Goal: Task Accomplishment & Management: Complete application form

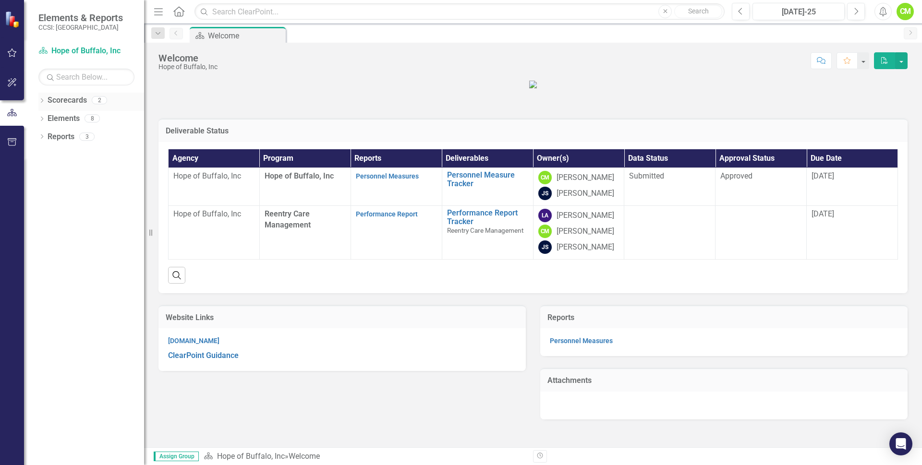
click at [43, 101] on icon at bounding box center [42, 100] width 2 height 4
click at [68, 116] on link "Hope of Buffalo, Inc" at bounding box center [98, 118] width 91 height 11
click at [43, 157] on icon "Dropdown" at bounding box center [41, 155] width 7 height 5
click at [85, 171] on link "Scorecard Scorecards" at bounding box center [78, 171] width 52 height 11
click at [43, 136] on icon "Dropdown" at bounding box center [41, 137] width 7 height 5
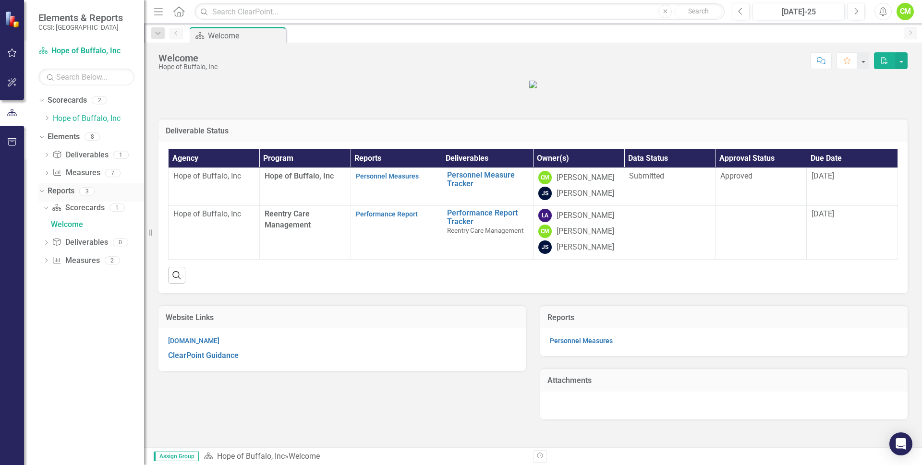
click at [77, 193] on div "Reports 3" at bounding box center [96, 192] width 97 height 18
click at [453, 188] on link "Personnel Measure Tracker" at bounding box center [487, 179] width 81 height 17
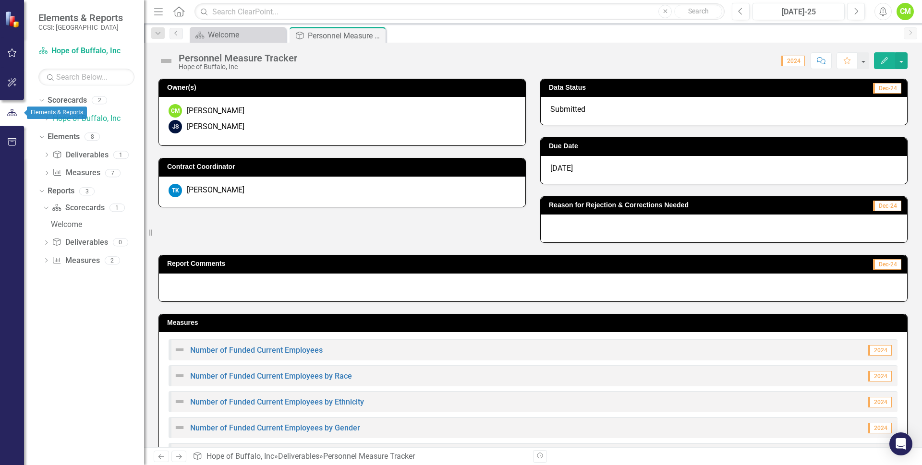
click at [11, 103] on div at bounding box center [12, 113] width 24 height 30
click at [13, 110] on icon "button" at bounding box center [12, 113] width 11 height 9
click at [18, 112] on button "button" at bounding box center [12, 113] width 24 height 16
click at [72, 49] on link "Scorecard Hope of Buffalo, Inc" at bounding box center [86, 51] width 96 height 11
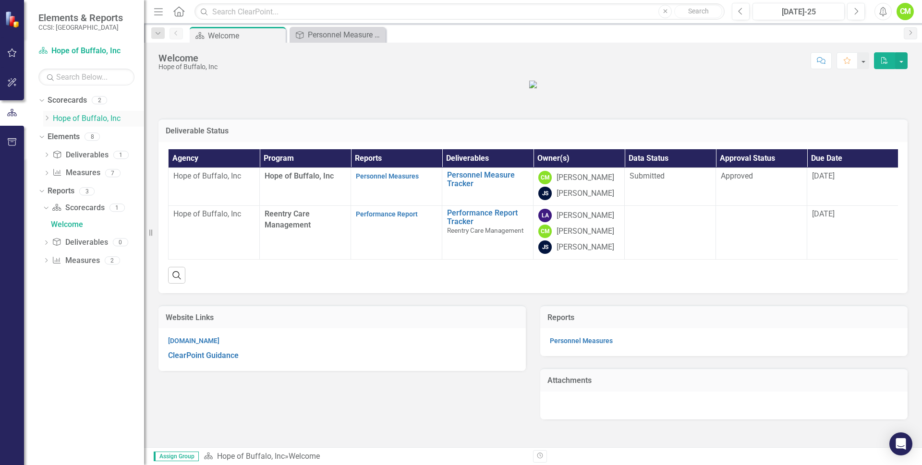
click at [87, 112] on div "Dropdown Hope of Buffalo, Inc" at bounding box center [93, 119] width 101 height 16
click at [328, 33] on div "Personnel Measure Tracker" at bounding box center [339, 35] width 63 height 12
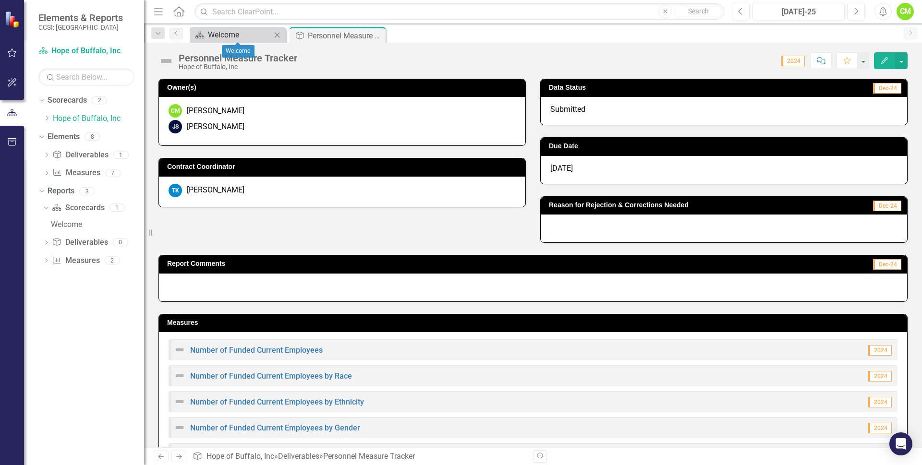
click at [233, 34] on div "Welcome" at bounding box center [239, 35] width 63 height 12
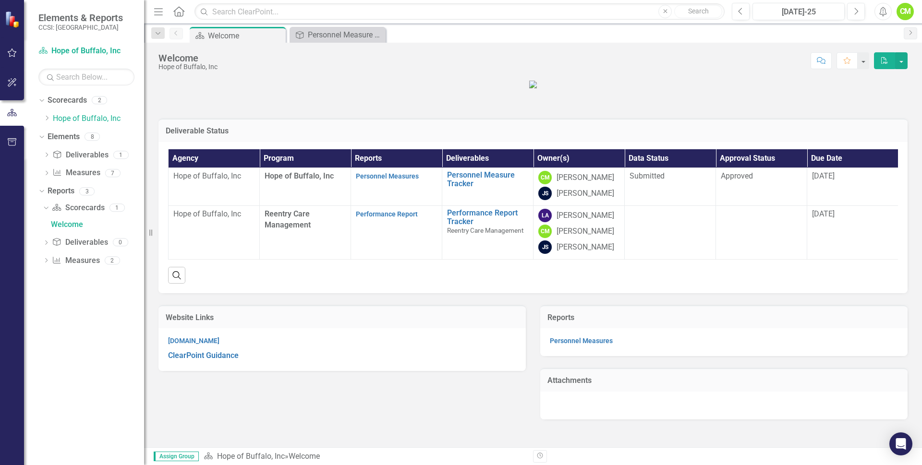
click at [180, 13] on icon at bounding box center [178, 11] width 11 height 10
click at [746, 13] on button "Previous" at bounding box center [741, 11] width 18 height 17
click at [860, 8] on button "Next" at bounding box center [856, 11] width 18 height 17
click at [44, 120] on icon "Dropdown" at bounding box center [41, 119] width 7 height 5
click at [84, 47] on link "Scorecard Hope of Buffalo, Inc" at bounding box center [86, 51] width 96 height 11
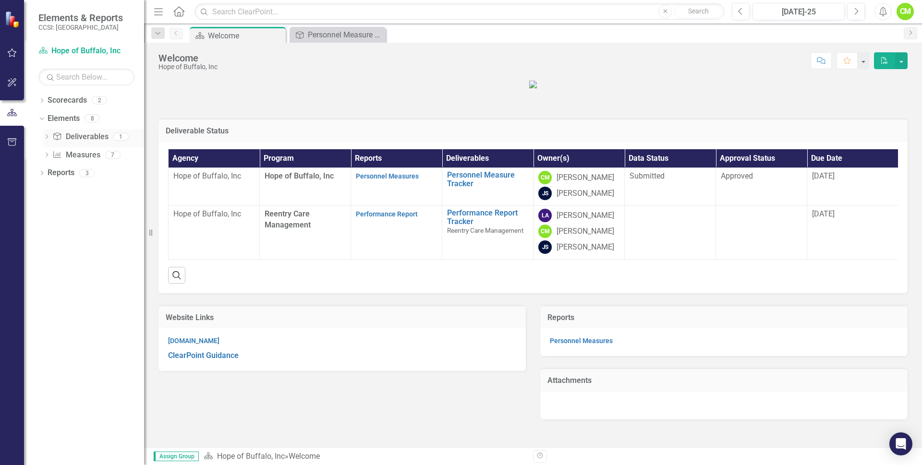
click at [48, 138] on icon "Dropdown" at bounding box center [46, 137] width 7 height 5
click at [74, 149] on div "Personnel Measure Tracker" at bounding box center [106, 152] width 76 height 9
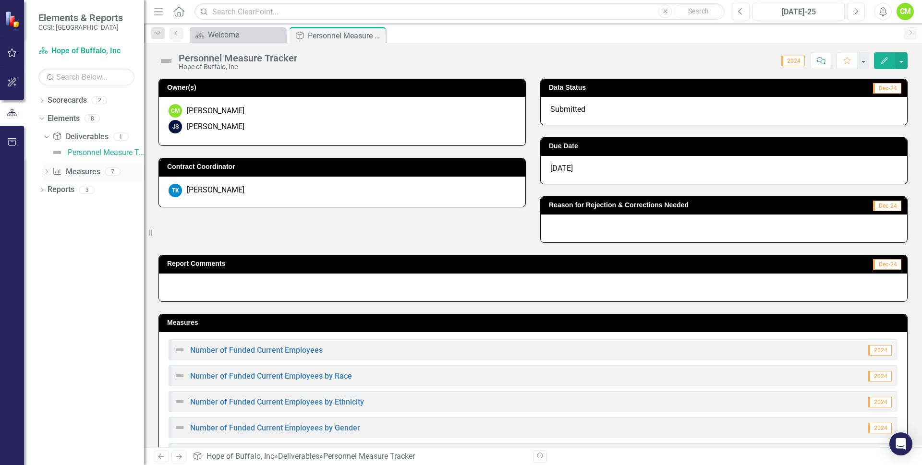
click at [49, 170] on icon "Dropdown" at bounding box center [46, 172] width 7 height 5
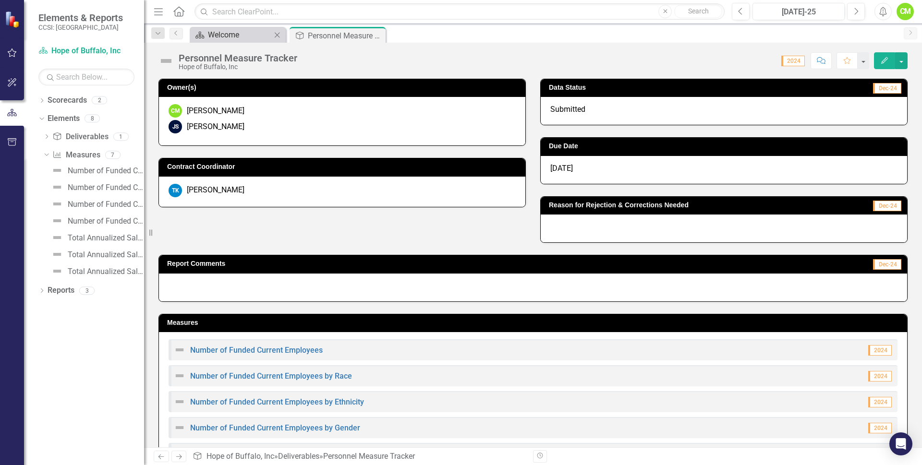
click at [210, 33] on div "Welcome" at bounding box center [239, 35] width 63 height 12
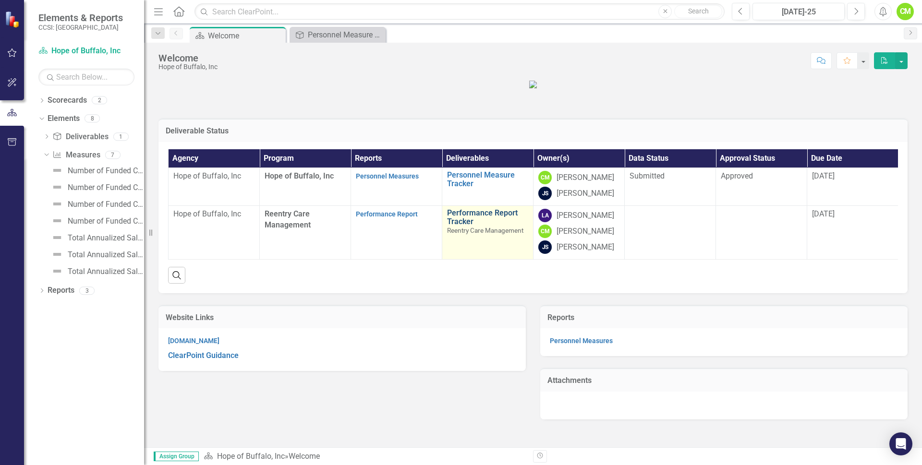
click at [458, 226] on link "Performance Report Tracker" at bounding box center [487, 217] width 81 height 17
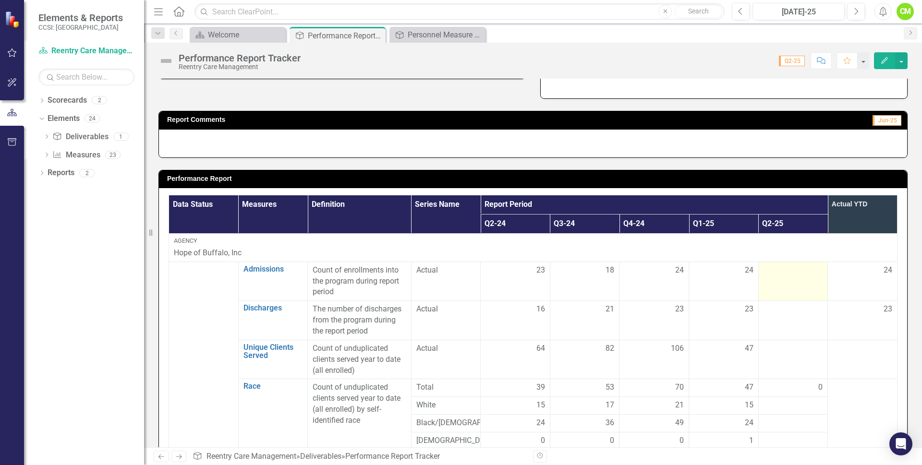
click at [769, 275] on div at bounding box center [793, 271] width 60 height 12
click at [785, 285] on td at bounding box center [793, 281] width 70 height 39
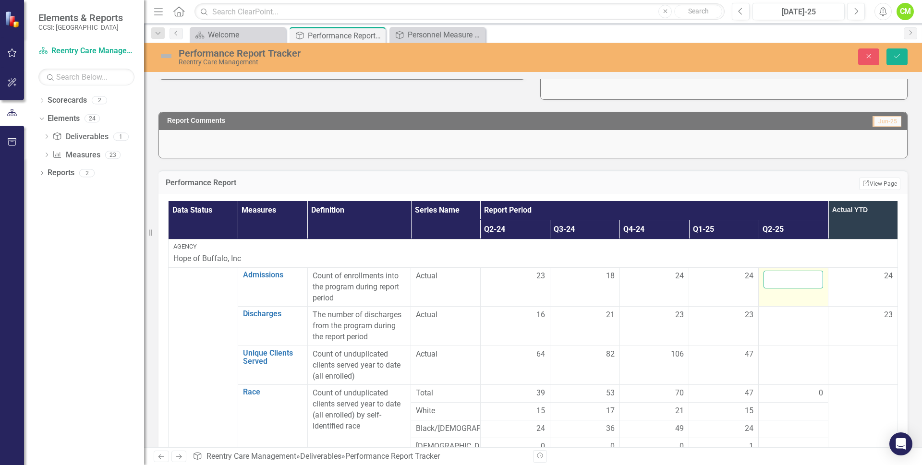
click at [785, 285] on input "number" at bounding box center [793, 280] width 60 height 18
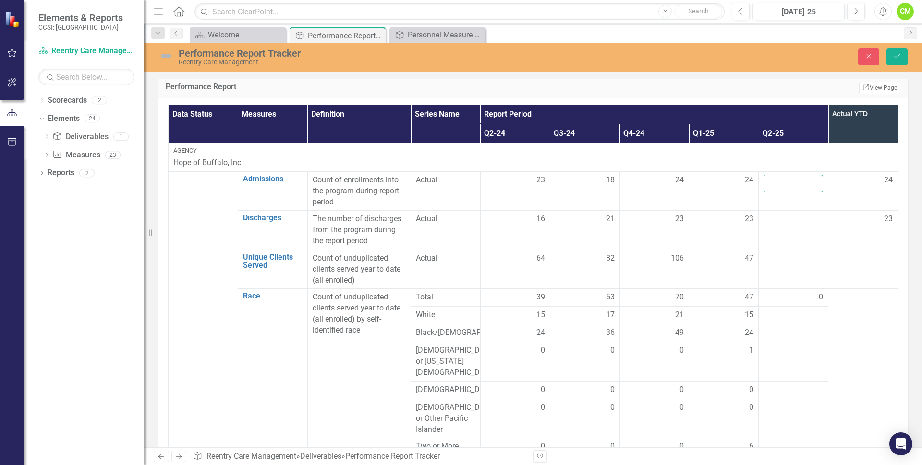
scroll to position [288, 0]
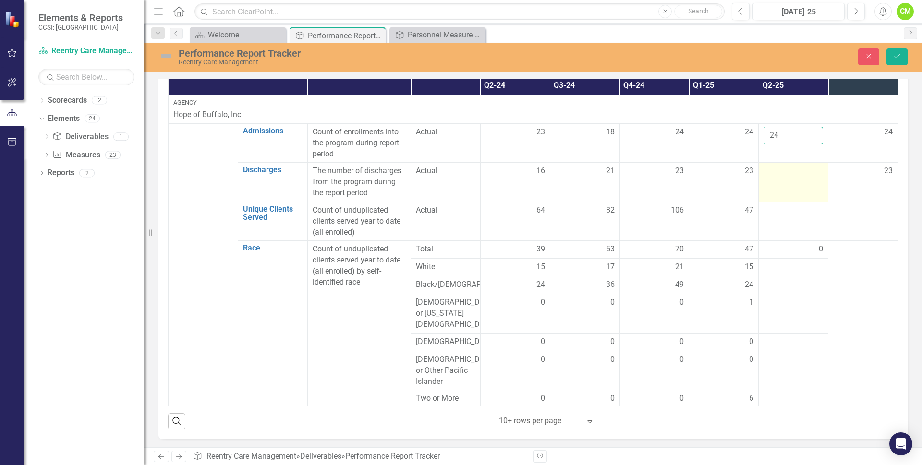
type input "24"
click at [766, 184] on td at bounding box center [794, 182] width 70 height 39
click at [768, 176] on input "number" at bounding box center [793, 175] width 60 height 18
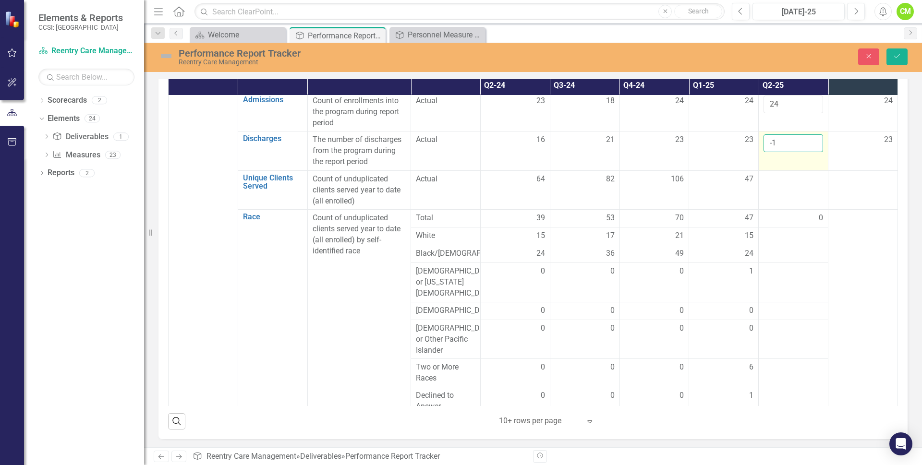
scroll to position [48, 0]
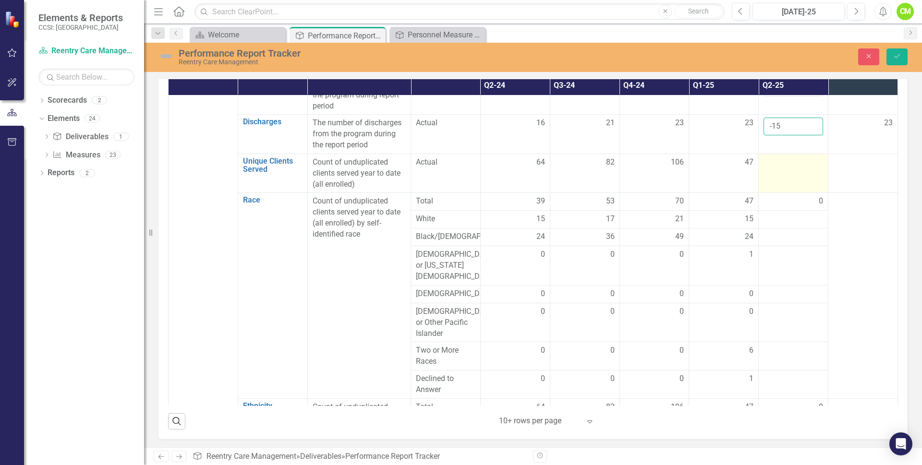
type input "-1"
type input "5"
click at [766, 174] on td at bounding box center [794, 173] width 70 height 39
click at [777, 169] on input "number" at bounding box center [793, 166] width 60 height 18
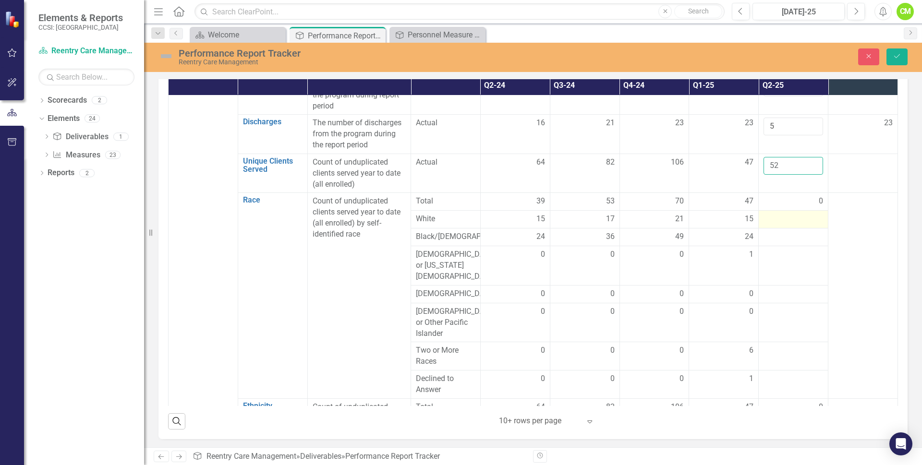
type input "52"
click at [768, 222] on div at bounding box center [793, 220] width 60 height 12
click at [766, 246] on td at bounding box center [794, 238] width 70 height 18
click at [767, 246] on input "number" at bounding box center [793, 240] width 60 height 18
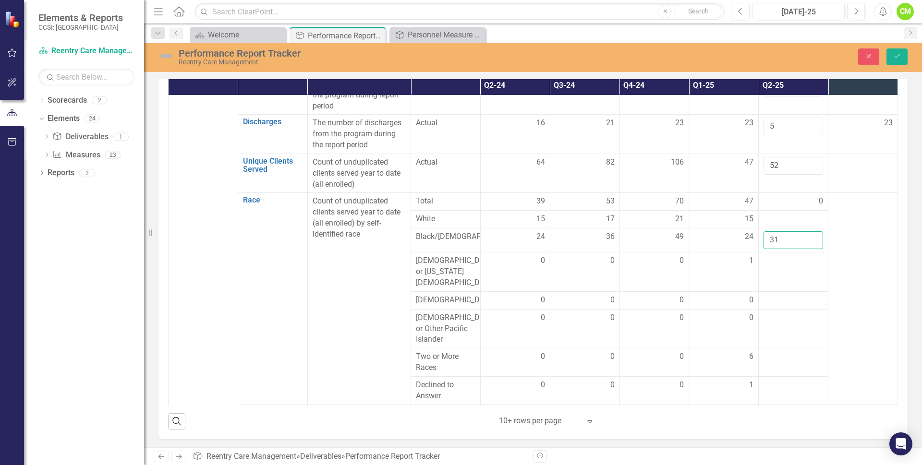
type input "31"
click at [767, 355] on div at bounding box center [793, 357] width 60 height 12
click at [767, 355] on input "number" at bounding box center [793, 360] width 60 height 18
type input "1"
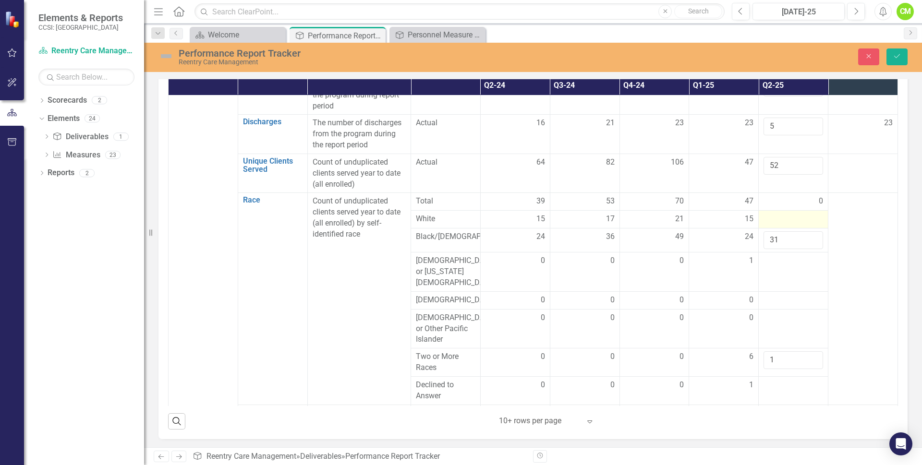
click at [770, 217] on div at bounding box center [793, 220] width 60 height 12
click at [770, 218] on input "number" at bounding box center [793, 223] width 60 height 18
type input "17"
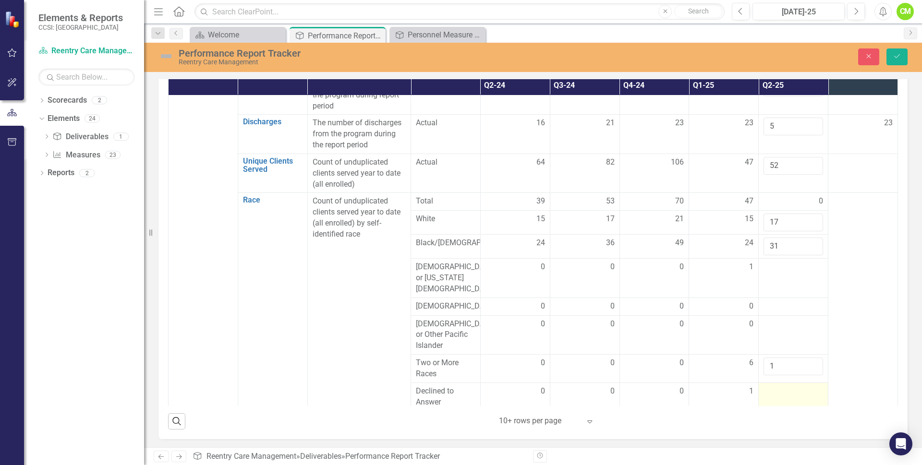
click at [765, 387] on div at bounding box center [793, 392] width 60 height 12
click at [765, 387] on input "number" at bounding box center [793, 395] width 60 height 18
type input "0"
click at [765, 330] on td at bounding box center [794, 334] width 70 height 39
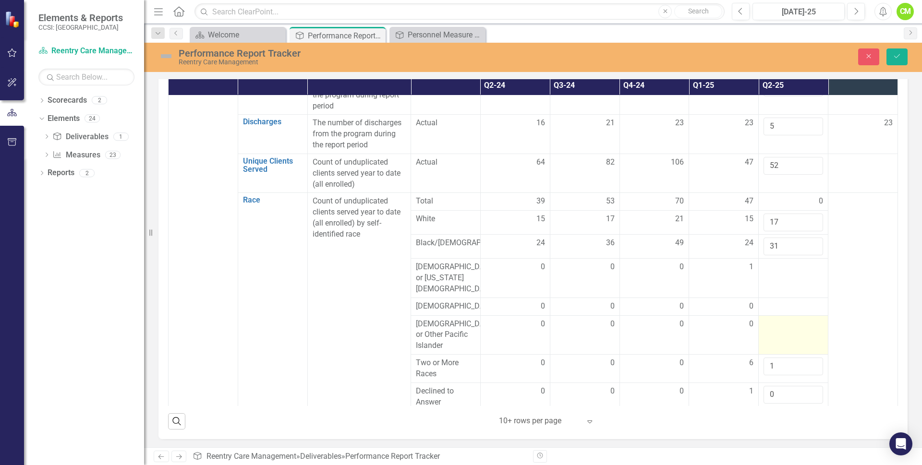
click at [765, 330] on td at bounding box center [794, 334] width 70 height 39
click at [765, 326] on input "number" at bounding box center [793, 328] width 60 height 18
type input "1"
click at [766, 301] on div at bounding box center [793, 307] width 60 height 12
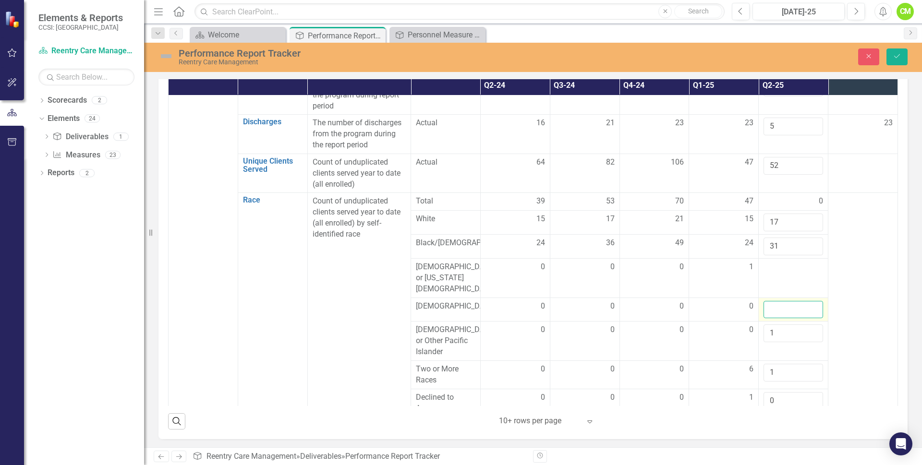
click at [766, 301] on input "number" at bounding box center [793, 310] width 60 height 18
type input "0"
click at [766, 327] on input "1" at bounding box center [793, 334] width 60 height 18
type input "0"
click at [768, 278] on td at bounding box center [794, 278] width 70 height 39
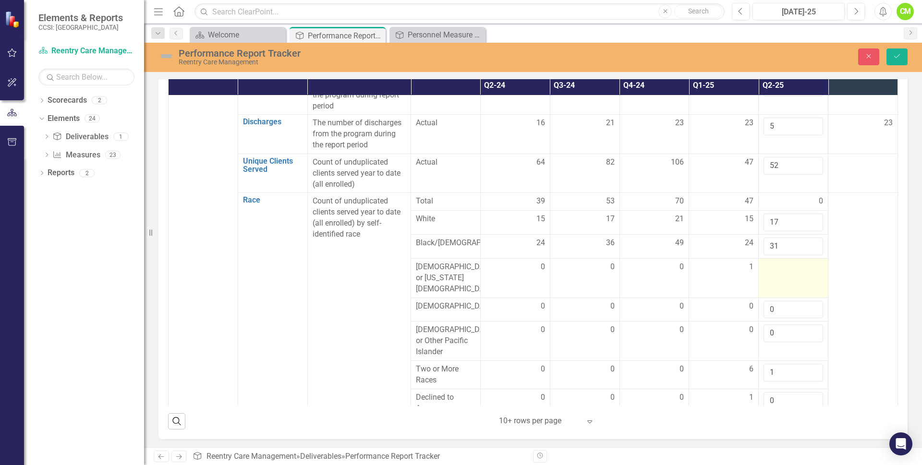
click at [768, 278] on td at bounding box center [794, 278] width 70 height 39
click at [768, 277] on input "number" at bounding box center [793, 271] width 60 height 18
type input "1"
click at [847, 291] on td at bounding box center [863, 305] width 70 height 224
click at [777, 365] on input "1" at bounding box center [793, 373] width 60 height 18
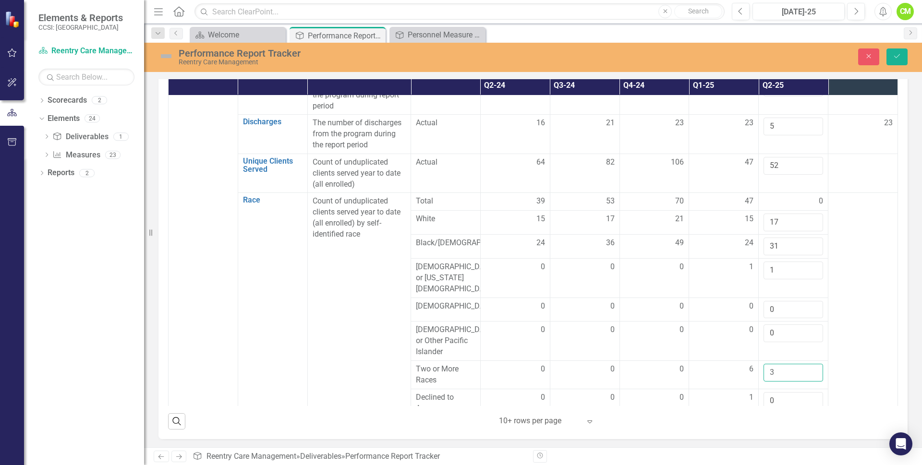
type input "3"
click at [845, 335] on td at bounding box center [863, 305] width 70 height 224
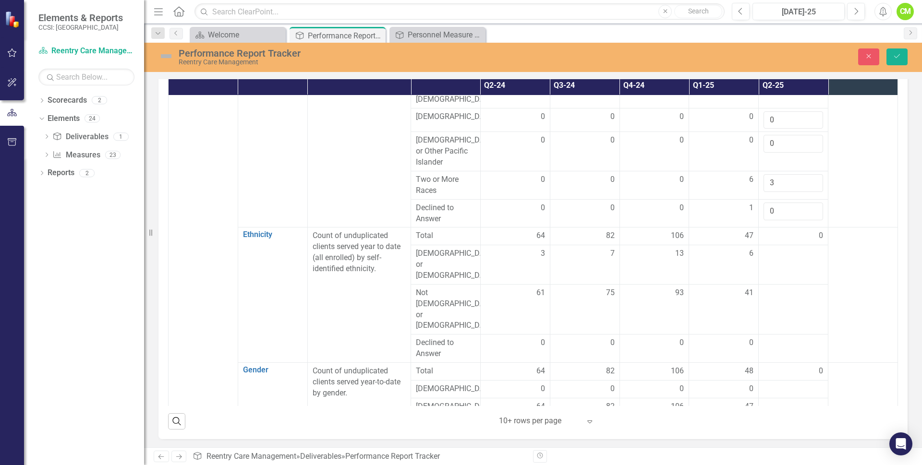
scroll to position [240, 0]
click at [773, 256] on td at bounding box center [794, 262] width 70 height 39
click at [773, 255] on input "number" at bounding box center [793, 255] width 60 height 18
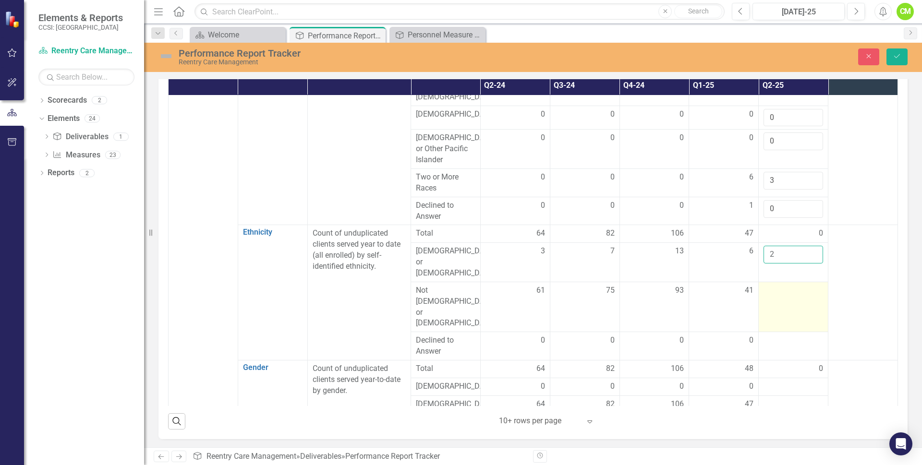
type input "2"
click at [767, 285] on div at bounding box center [793, 291] width 60 height 12
click at [767, 285] on input "number" at bounding box center [793, 294] width 60 height 18
type input "1"
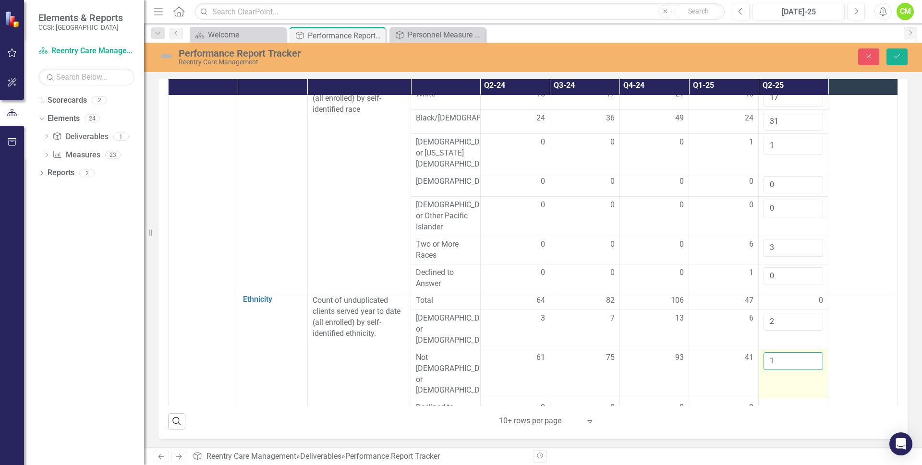
scroll to position [192, 0]
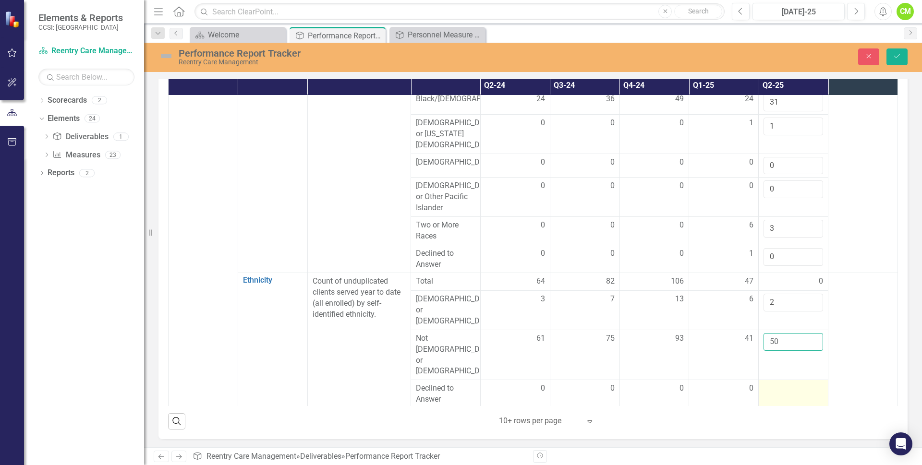
type input "50"
click at [773, 383] on div at bounding box center [793, 389] width 60 height 12
click at [773, 383] on input "number" at bounding box center [793, 392] width 60 height 18
type input "0"
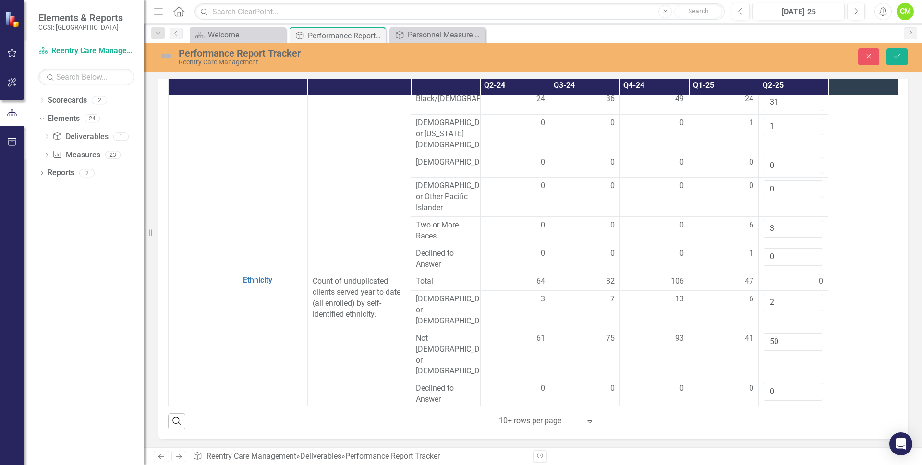
click at [845, 346] on td at bounding box center [863, 340] width 70 height 135
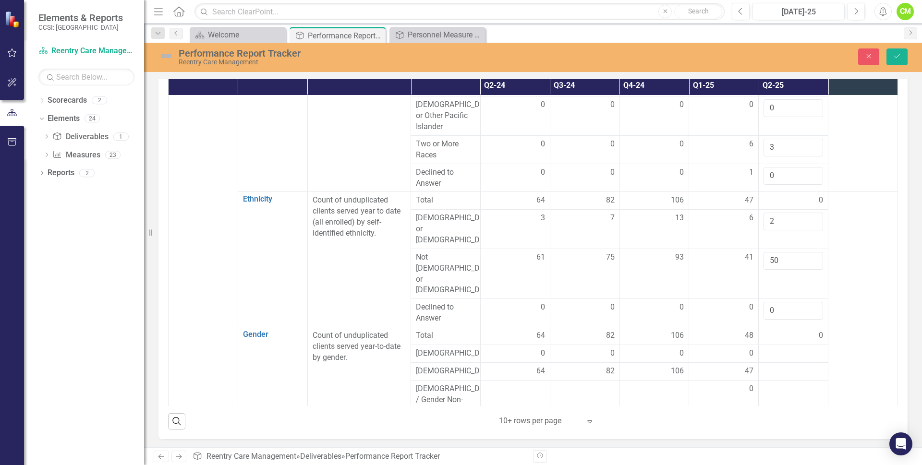
scroll to position [288, 0]
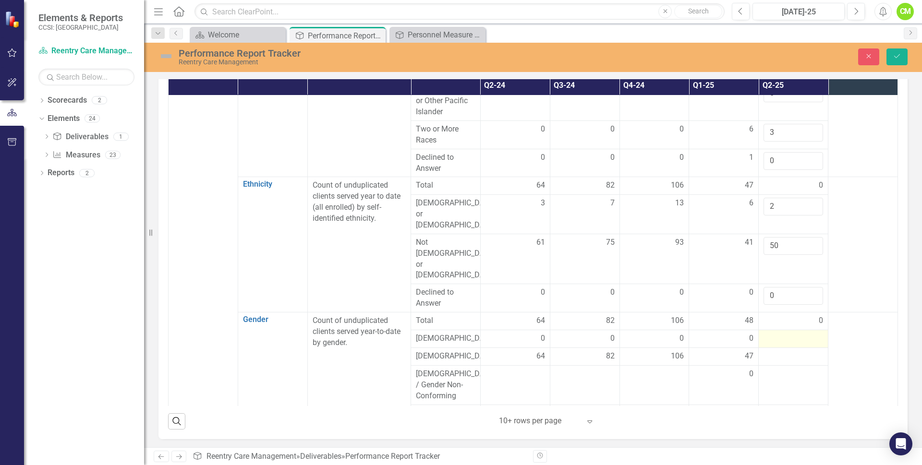
click at [779, 333] on div at bounding box center [793, 339] width 60 height 12
click at [779, 333] on input "number" at bounding box center [793, 342] width 60 height 18
type input "0"
click at [775, 357] on div at bounding box center [793, 363] width 60 height 12
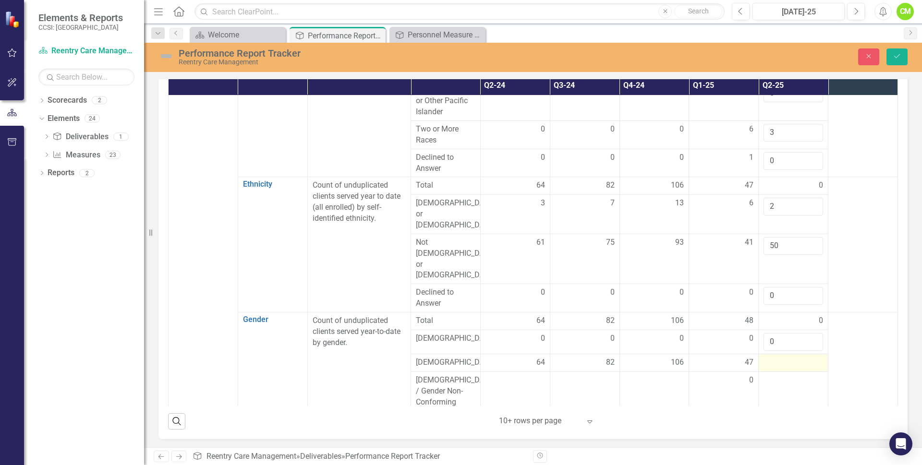
click at [775, 357] on div at bounding box center [793, 363] width 60 height 12
click at [775, 357] on input "number" at bounding box center [793, 366] width 60 height 18
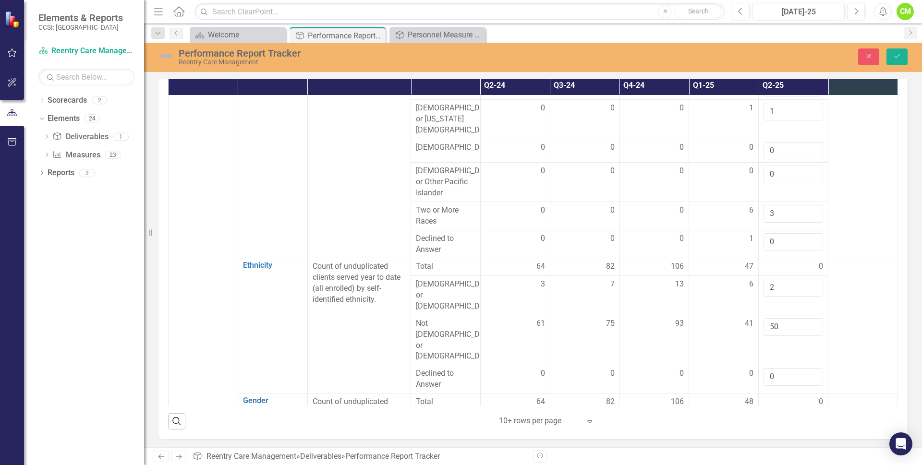
scroll to position [240, 0]
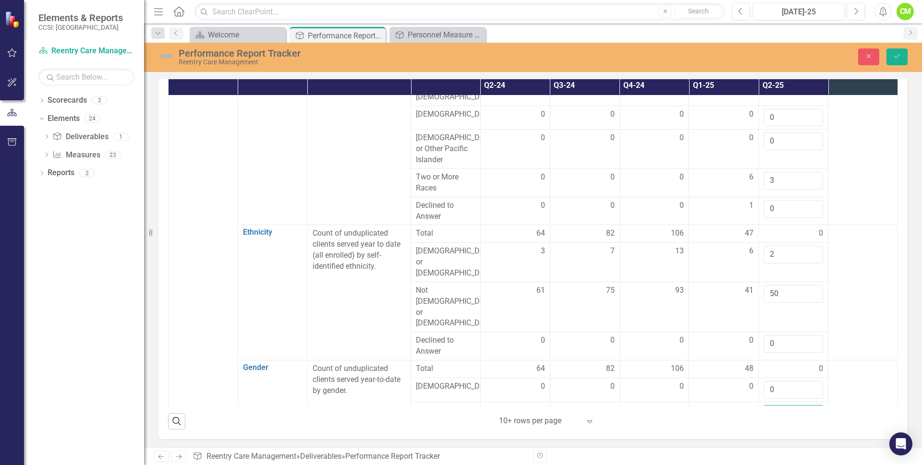
type input "52"
click at [859, 371] on td at bounding box center [863, 426] width 70 height 133
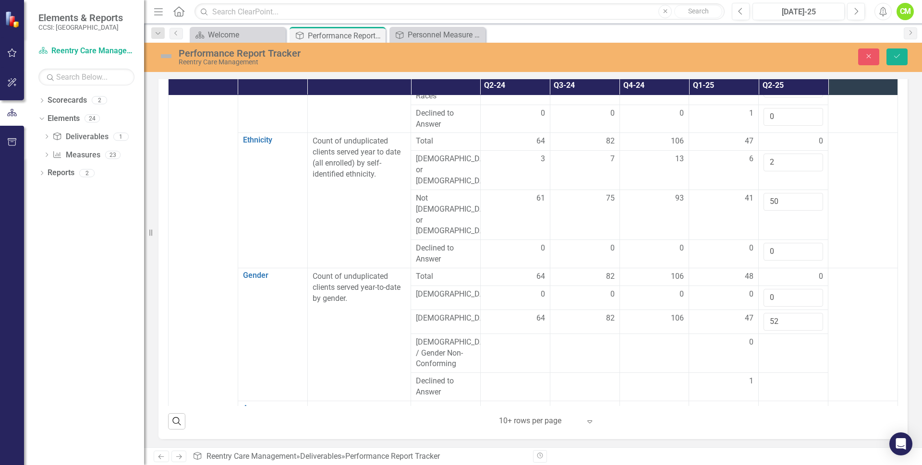
scroll to position [336, 0]
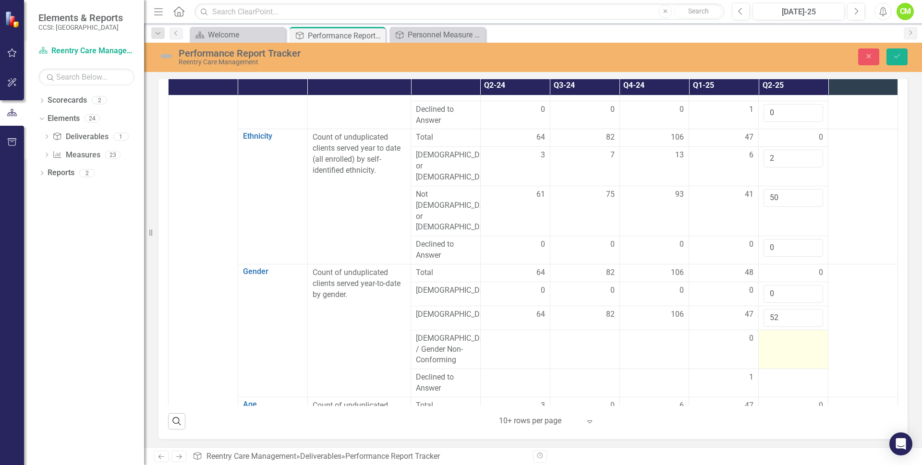
click at [759, 330] on td at bounding box center [794, 349] width 70 height 39
click at [765, 333] on input "number" at bounding box center [793, 342] width 60 height 18
type input "0"
click at [762, 369] on td at bounding box center [794, 383] width 70 height 28
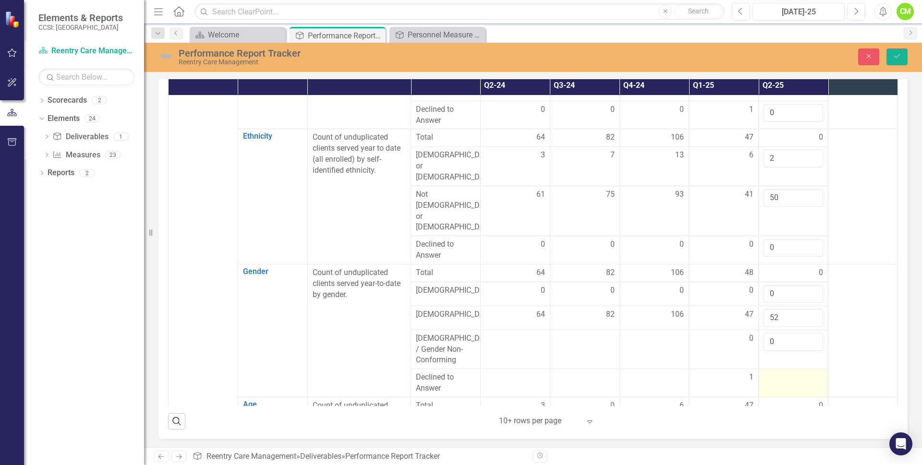
click at [762, 369] on td at bounding box center [794, 383] width 70 height 28
click at [772, 372] on input "number" at bounding box center [793, 381] width 60 height 18
type input "0"
click at [832, 340] on td at bounding box center [863, 330] width 70 height 133
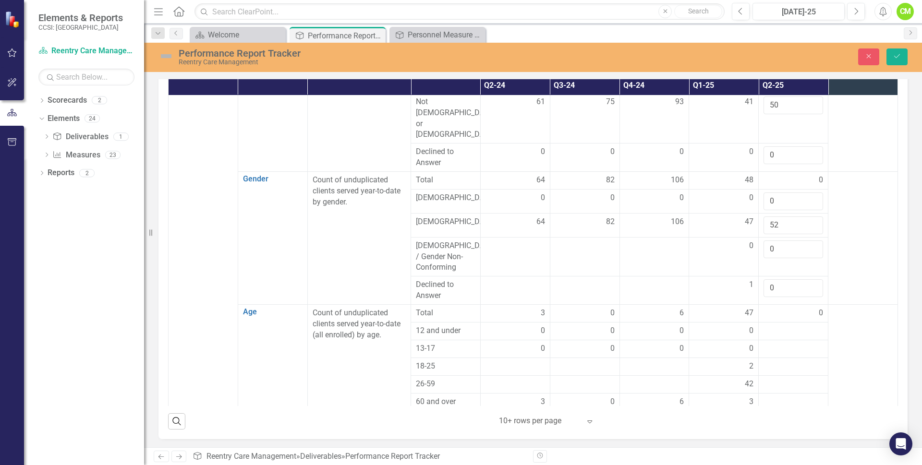
scroll to position [432, 0]
click at [781, 322] on div at bounding box center [793, 328] width 60 height 12
click at [778, 322] on input "number" at bounding box center [793, 331] width 60 height 18
type input "0"
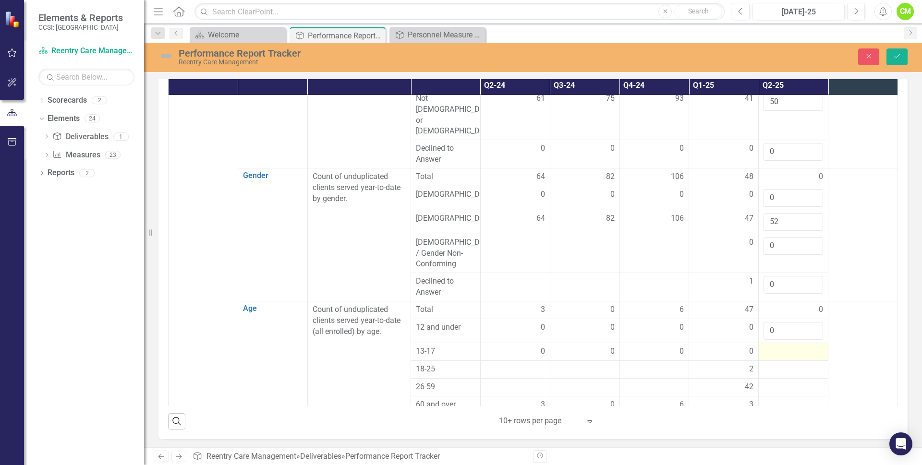
click at [771, 346] on div at bounding box center [793, 352] width 60 height 12
click at [770, 346] on input "number" at bounding box center [793, 355] width 60 height 18
type input "0"
click at [834, 333] on td at bounding box center [863, 360] width 70 height 119
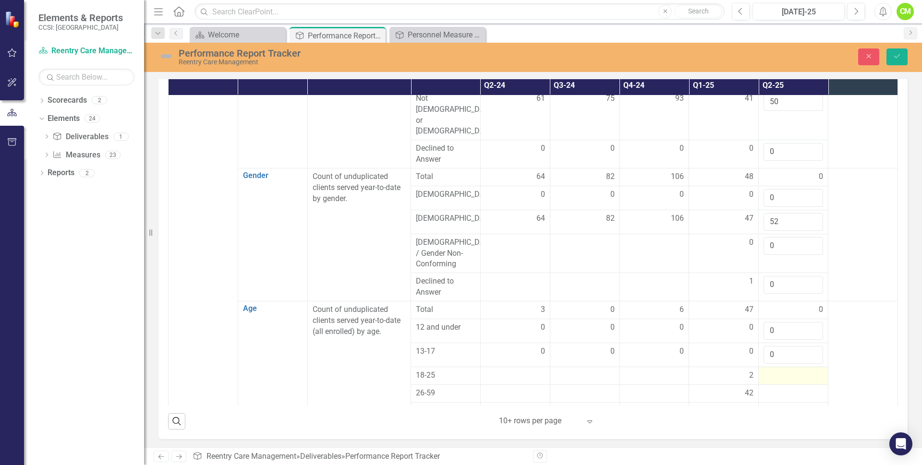
click at [773, 370] on div at bounding box center [793, 376] width 60 height 12
click at [770, 370] on input "number" at bounding box center [793, 379] width 60 height 18
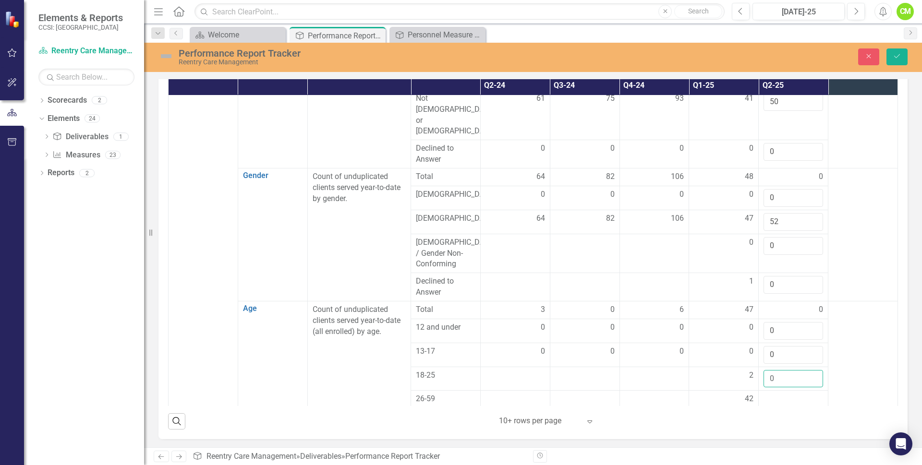
type input "0"
click at [828, 342] on td at bounding box center [863, 363] width 70 height 125
click at [764, 394] on div at bounding box center [793, 400] width 60 height 12
click at [764, 394] on input "number" at bounding box center [793, 403] width 60 height 18
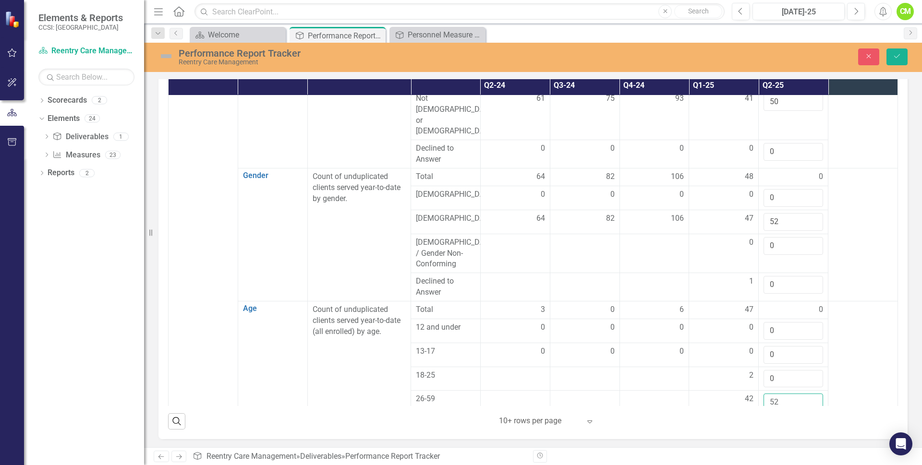
type input "52"
click at [763, 418] on div at bounding box center [793, 424] width 60 height 12
click at [767, 418] on input "number" at bounding box center [793, 427] width 60 height 18
type input "0"
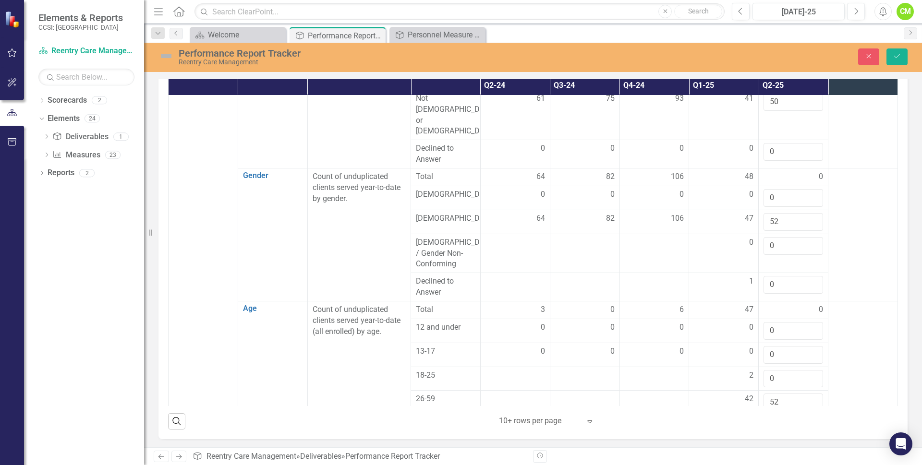
click at [828, 359] on td at bounding box center [863, 369] width 70 height 137
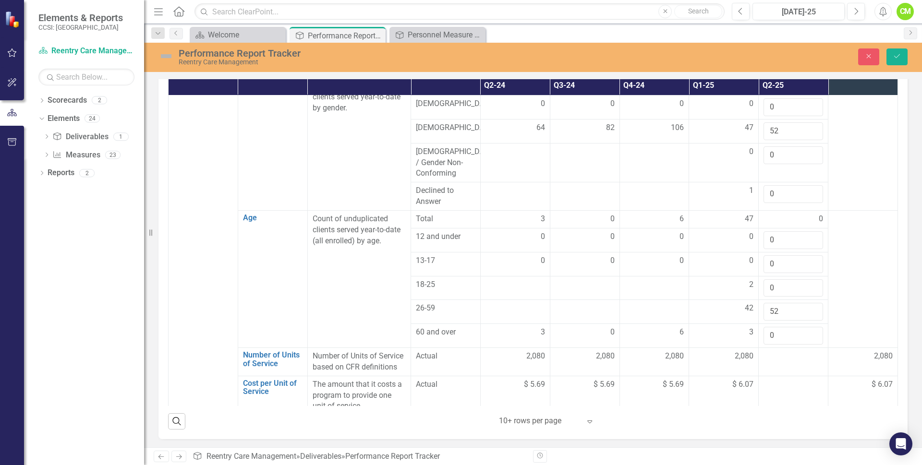
scroll to position [528, 0]
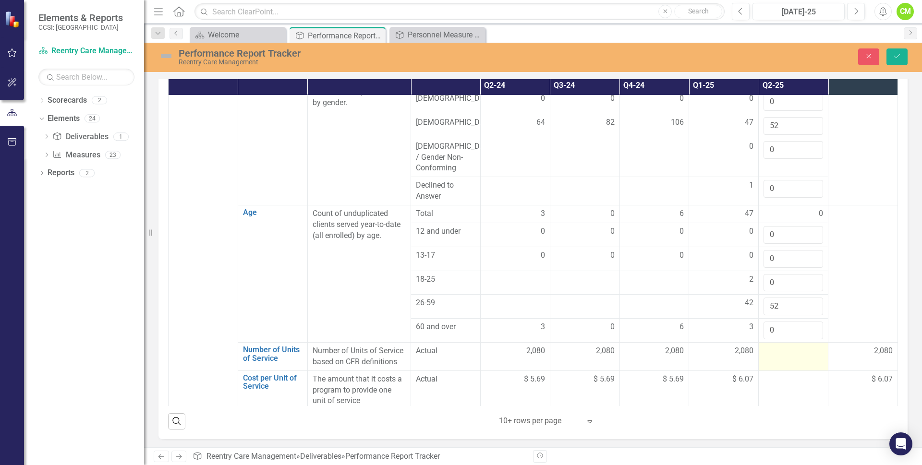
click at [777, 343] on td at bounding box center [794, 357] width 70 height 28
click at [777, 346] on input "number" at bounding box center [793, 355] width 60 height 18
type input "2080"
click at [781, 374] on div at bounding box center [793, 380] width 60 height 12
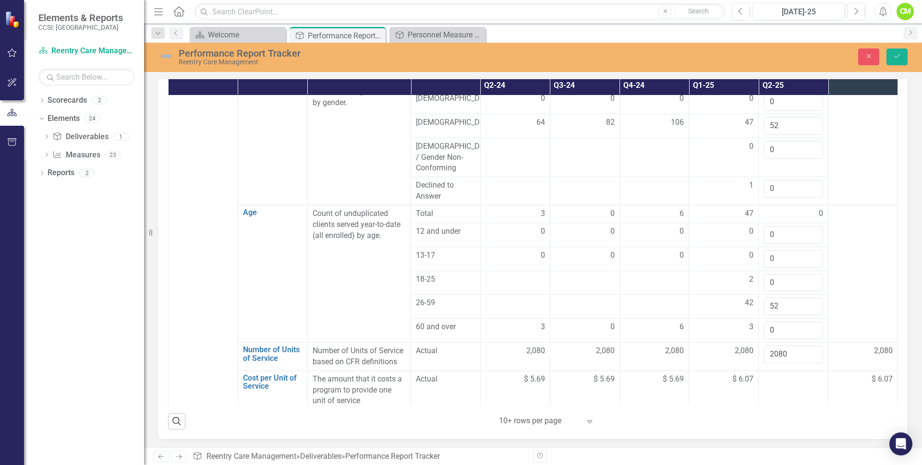
click at [773, 374] on div at bounding box center [793, 380] width 60 height 12
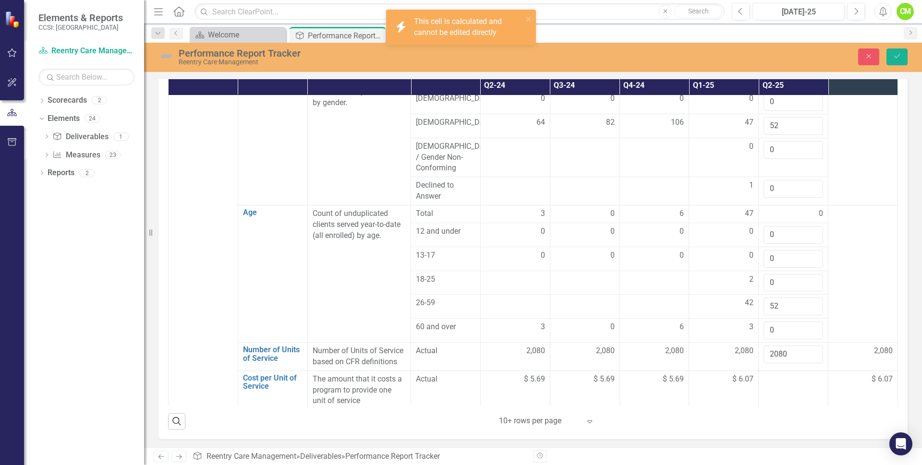
click at [773, 374] on div at bounding box center [793, 380] width 60 height 12
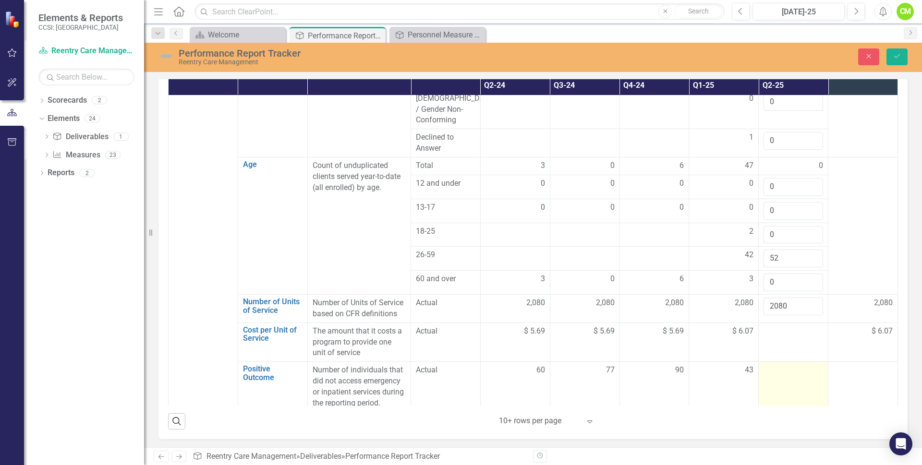
click at [777, 362] on td at bounding box center [794, 387] width 70 height 50
click at [777, 365] on input "number" at bounding box center [793, 374] width 60 height 18
type input "51"
click at [828, 362] on td at bounding box center [863, 387] width 70 height 50
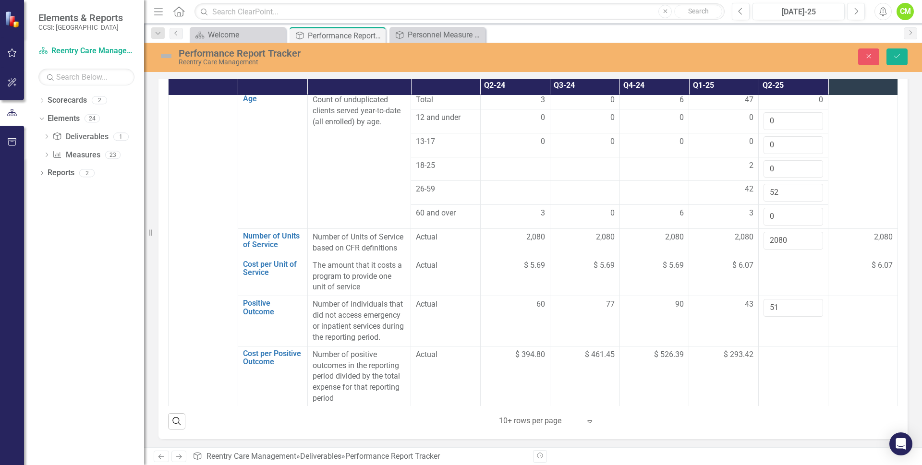
scroll to position [672, 0]
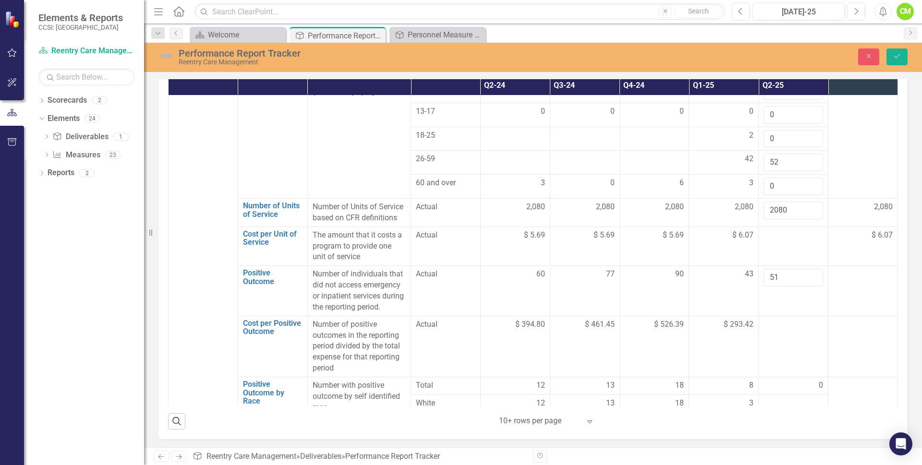
click at [781, 323] on td at bounding box center [794, 346] width 70 height 61
click at [776, 334] on td at bounding box center [794, 346] width 70 height 61
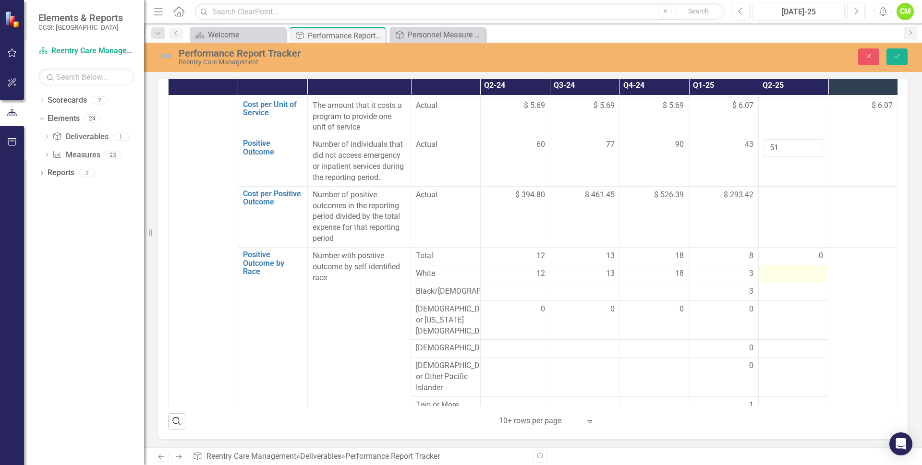
scroll to position [816, 0]
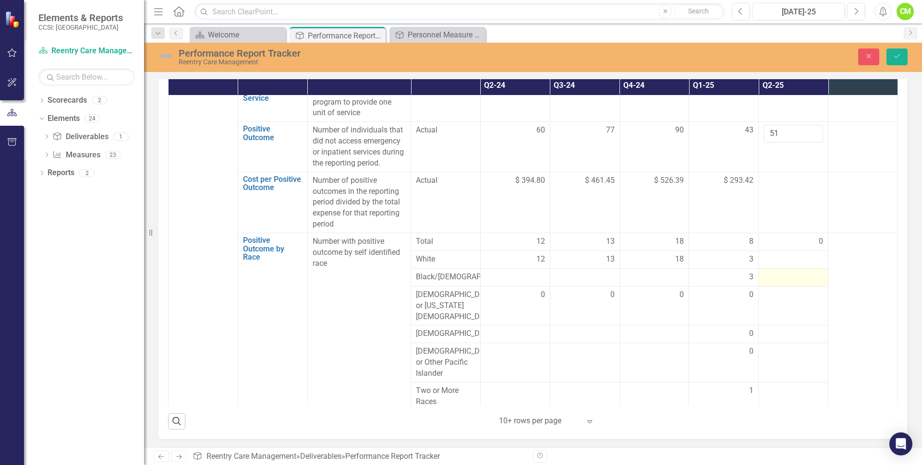
click at [773, 272] on div at bounding box center [793, 278] width 60 height 12
click at [773, 272] on input "number" at bounding box center [793, 281] width 60 height 18
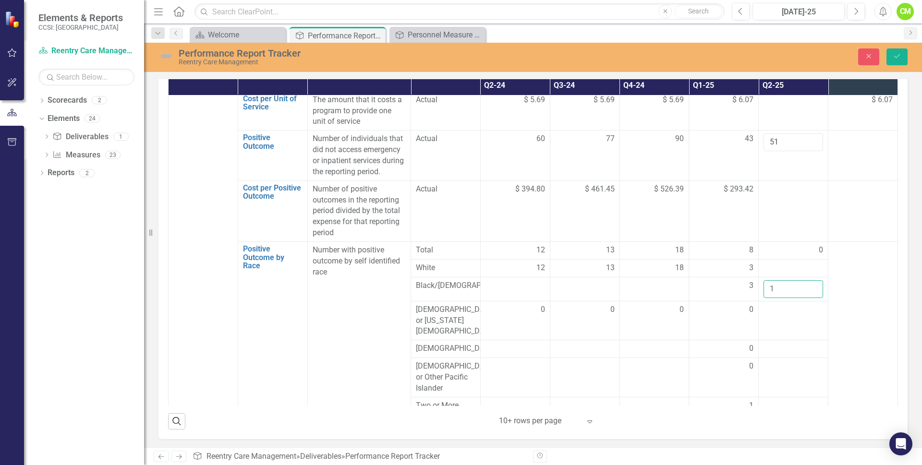
scroll to position [864, 0]
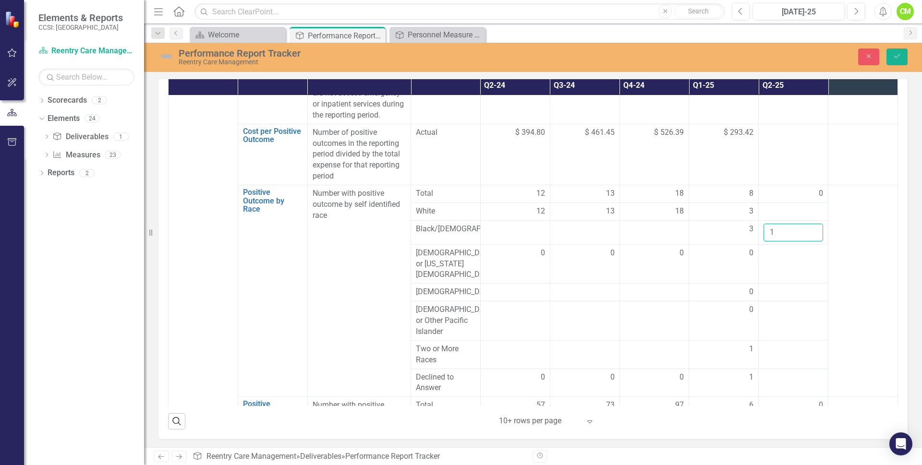
type input "1"
click at [766, 206] on div at bounding box center [793, 212] width 60 height 12
click at [766, 206] on input "number" at bounding box center [793, 215] width 60 height 18
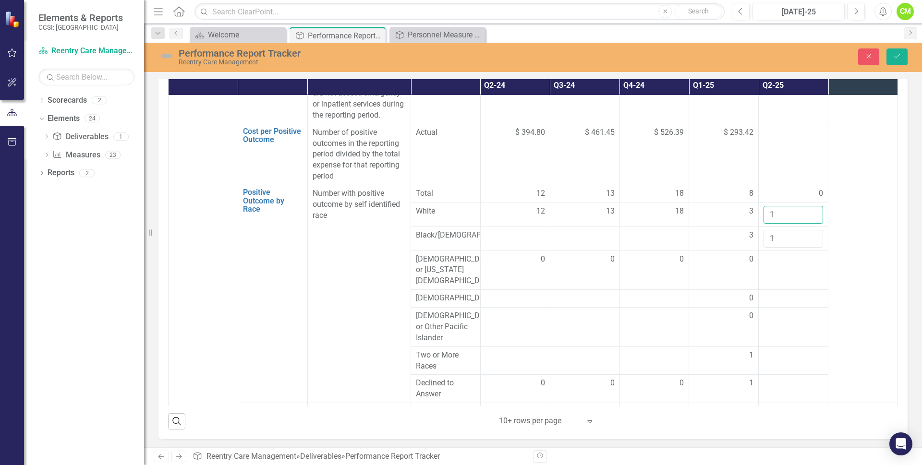
type input "1"
click at [847, 217] on td at bounding box center [863, 294] width 70 height 218
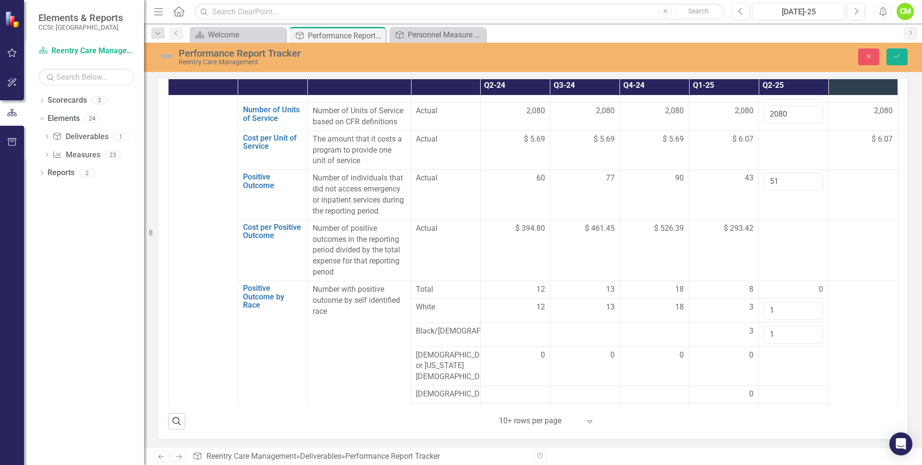
scroll to position [816, 0]
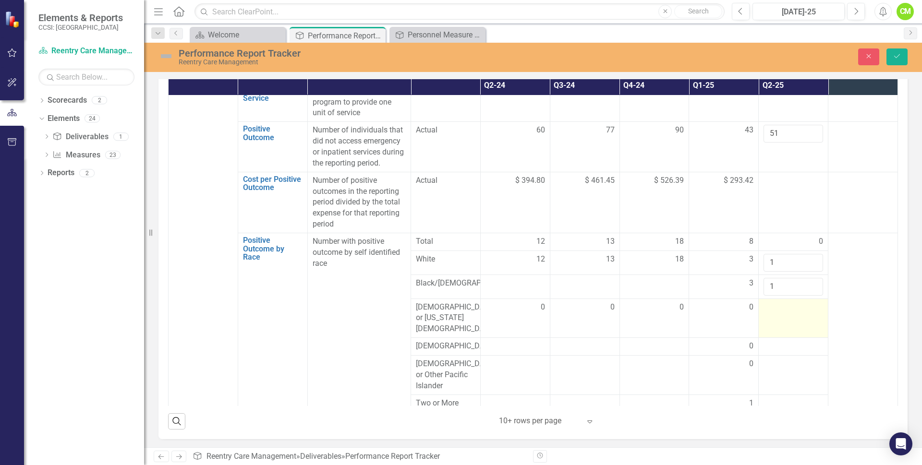
click at [773, 302] on div at bounding box center [793, 308] width 60 height 12
click at [773, 302] on input "number" at bounding box center [793, 311] width 60 height 18
type input "0"
click at [770, 341] on div at bounding box center [793, 347] width 60 height 12
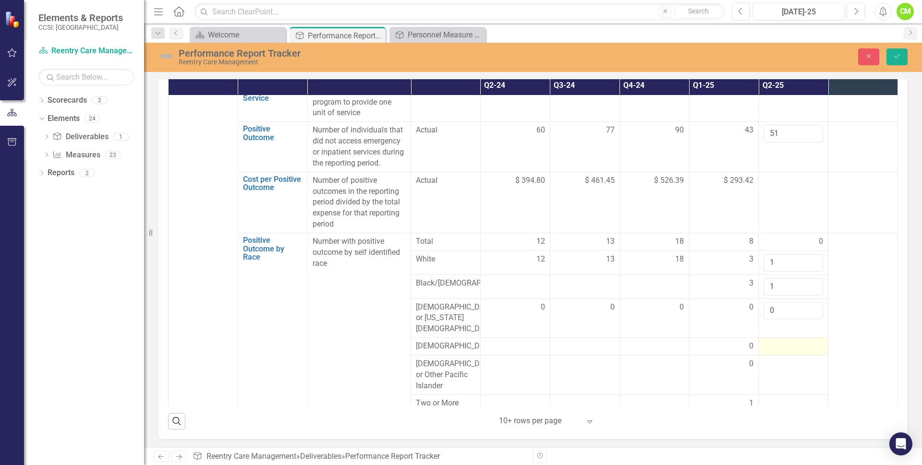
click at [770, 341] on div at bounding box center [793, 347] width 60 height 12
click at [768, 341] on input "number" at bounding box center [793, 350] width 60 height 18
type input "0"
click at [767, 365] on div at bounding box center [793, 371] width 60 height 12
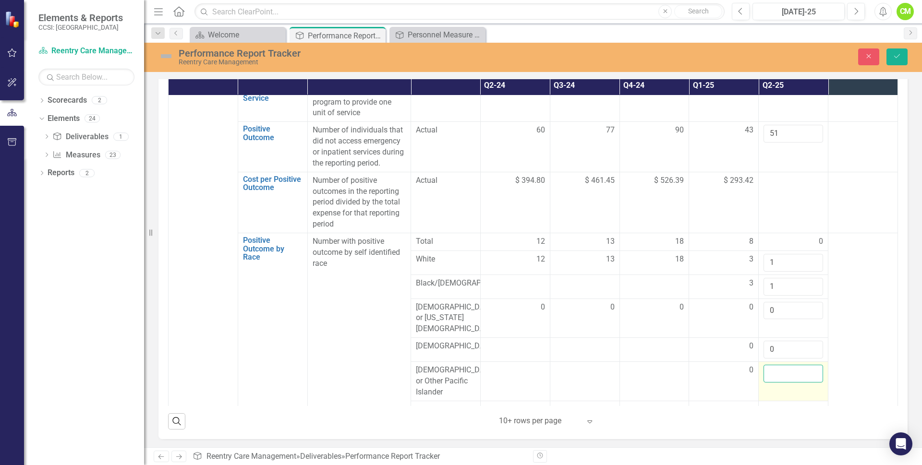
click at [767, 365] on input "number" at bounding box center [793, 374] width 60 height 18
type input "0"
click at [765, 404] on div at bounding box center [793, 410] width 60 height 12
click at [765, 404] on input "number" at bounding box center [793, 413] width 60 height 18
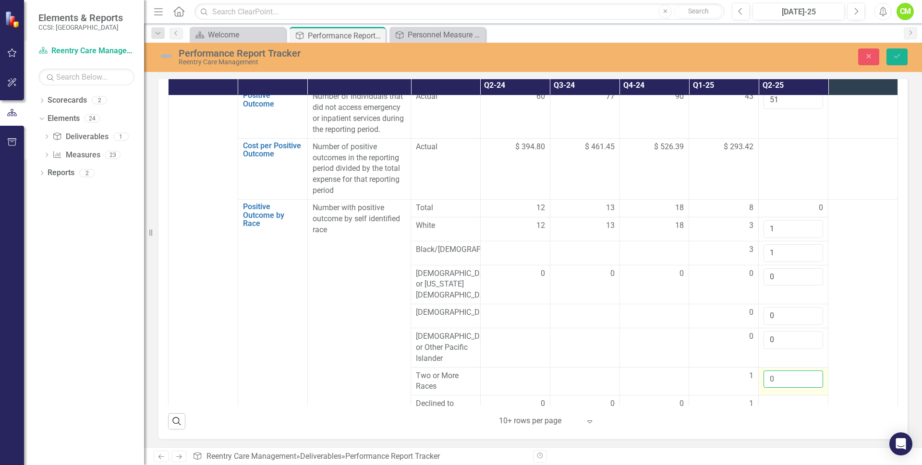
scroll to position [912, 0]
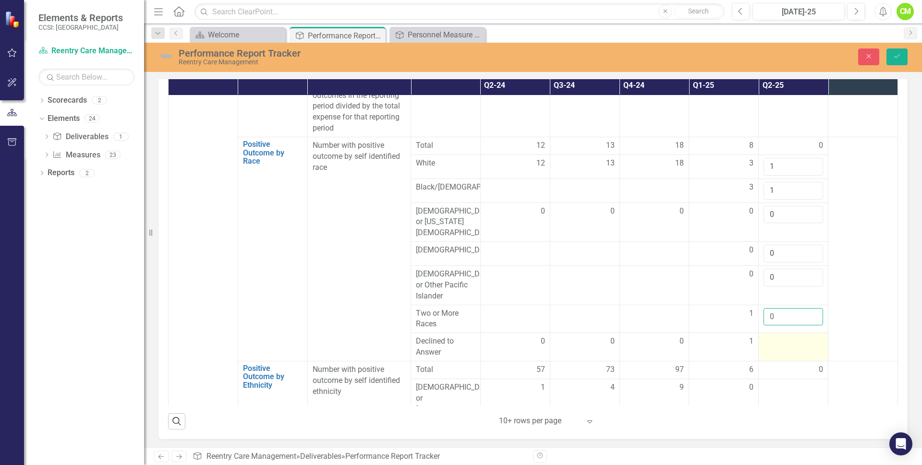
type input "0"
click at [778, 336] on div at bounding box center [793, 342] width 60 height 12
click at [775, 336] on input "number" at bounding box center [793, 345] width 60 height 18
type input "-1"
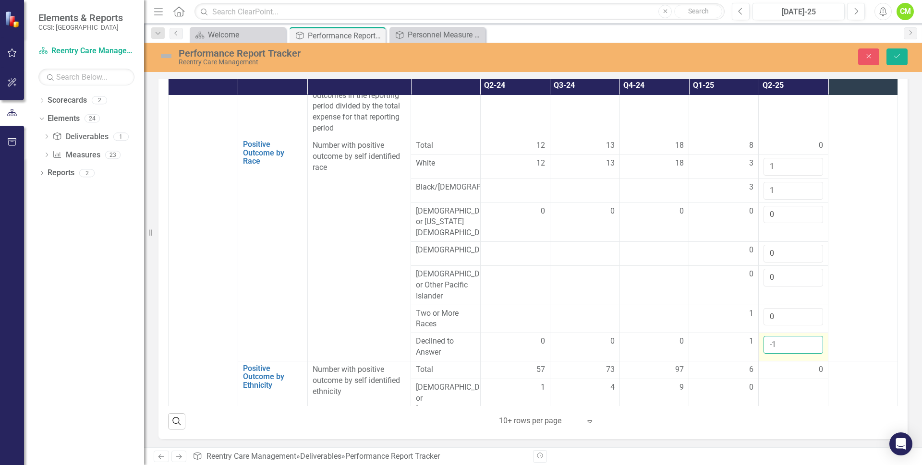
scroll to position [960, 0]
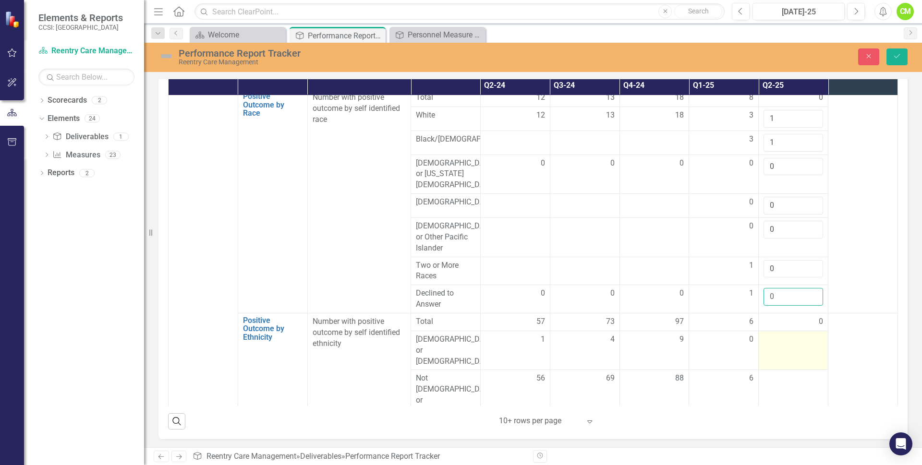
type input "0"
click at [771, 334] on div at bounding box center [793, 340] width 60 height 12
click at [770, 334] on div at bounding box center [793, 340] width 60 height 12
click at [770, 334] on input "number" at bounding box center [793, 343] width 60 height 18
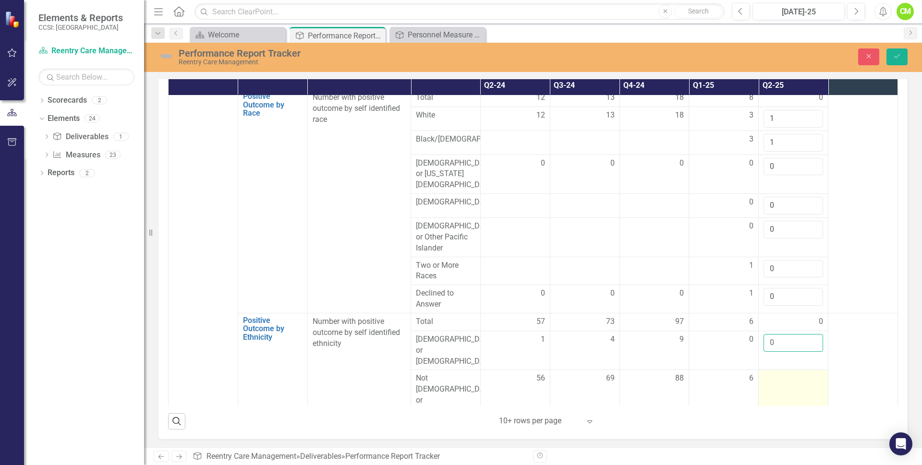
type input "0"
click at [771, 370] on td at bounding box center [794, 395] width 70 height 50
click at [769, 373] on input "number" at bounding box center [793, 382] width 60 height 18
type input "2"
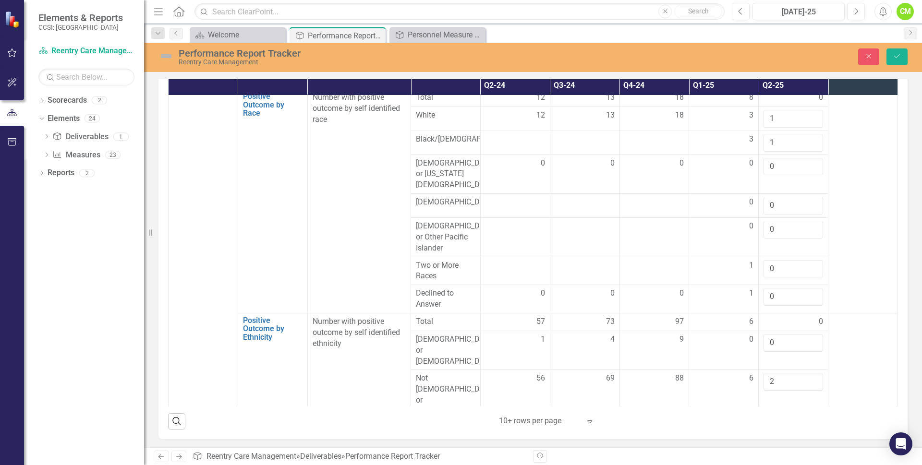
click at [767, 423] on div at bounding box center [793, 429] width 60 height 12
click at [767, 423] on input "number" at bounding box center [793, 432] width 60 height 18
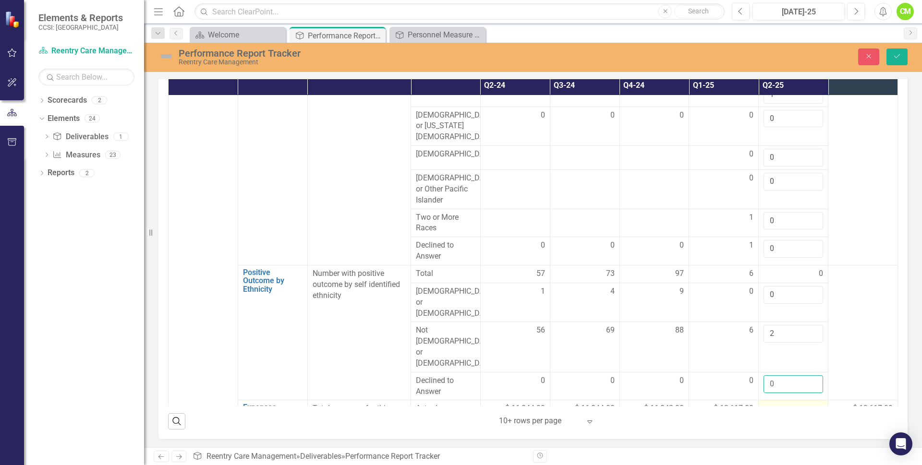
type input "0"
click at [772, 403] on div at bounding box center [793, 409] width 60 height 12
click at [772, 400] on td at bounding box center [794, 414] width 70 height 28
click at [772, 403] on input "number" at bounding box center [793, 412] width 60 height 18
type input "12617.00"
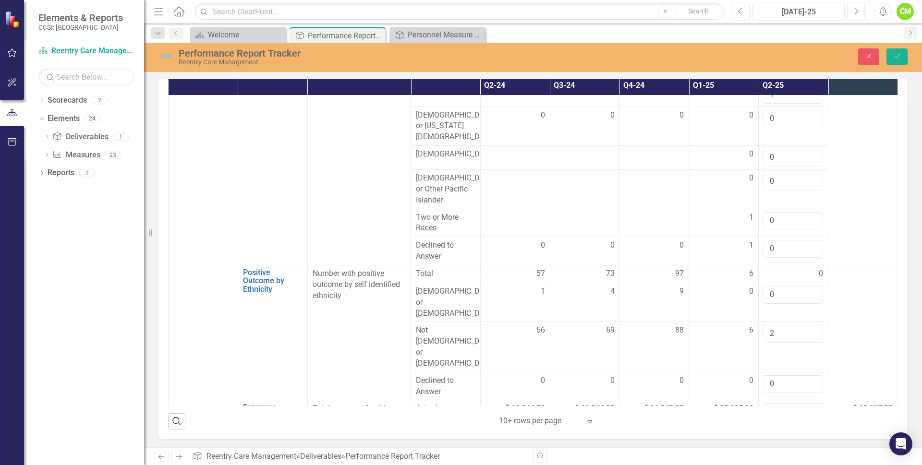
click at [836, 333] on td at bounding box center [863, 332] width 70 height 135
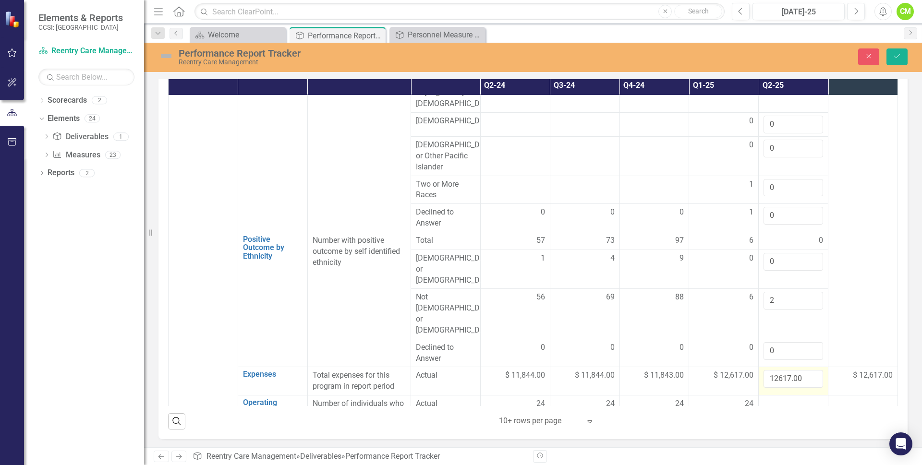
scroll to position [1056, 0]
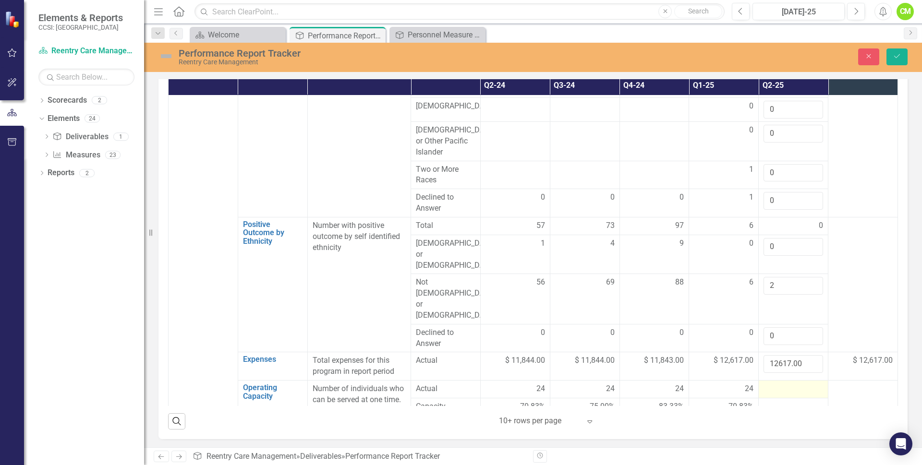
click at [774, 384] on div at bounding box center [793, 390] width 60 height 12
click at [773, 384] on input "number" at bounding box center [793, 393] width 60 height 18
type input "24"
click at [768, 408] on div at bounding box center [793, 414] width 60 height 12
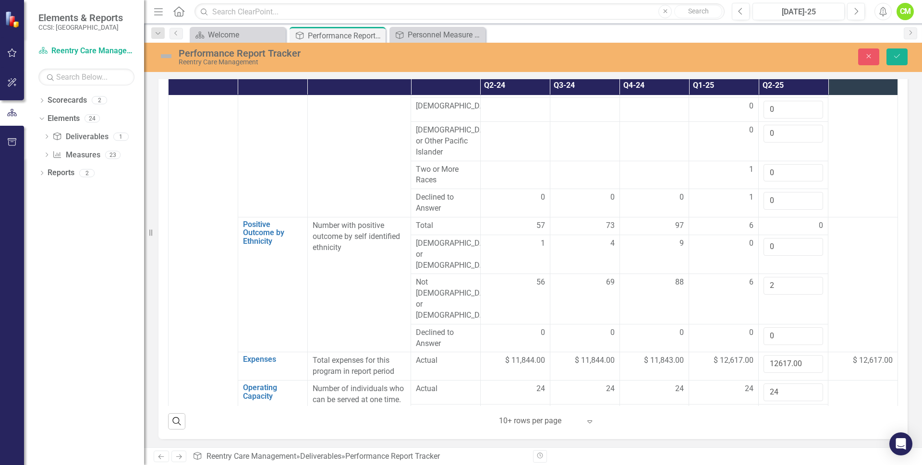
click at [770, 408] on div at bounding box center [793, 414] width 60 height 12
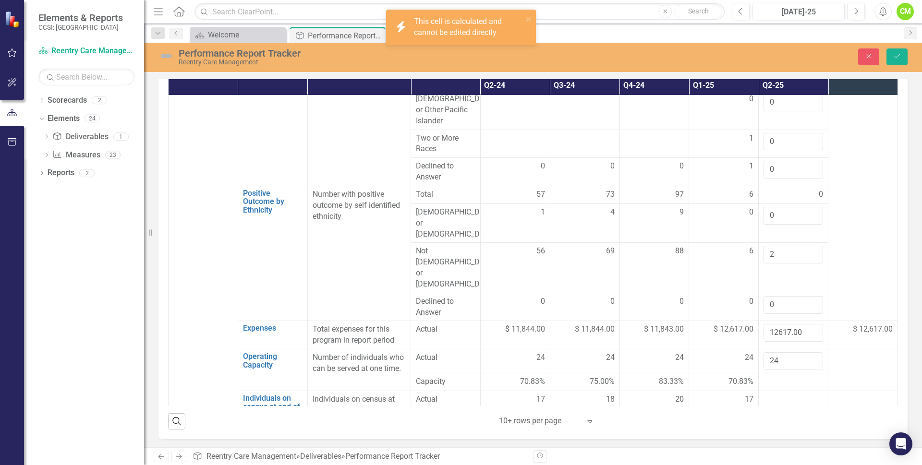
scroll to position [1104, 0]
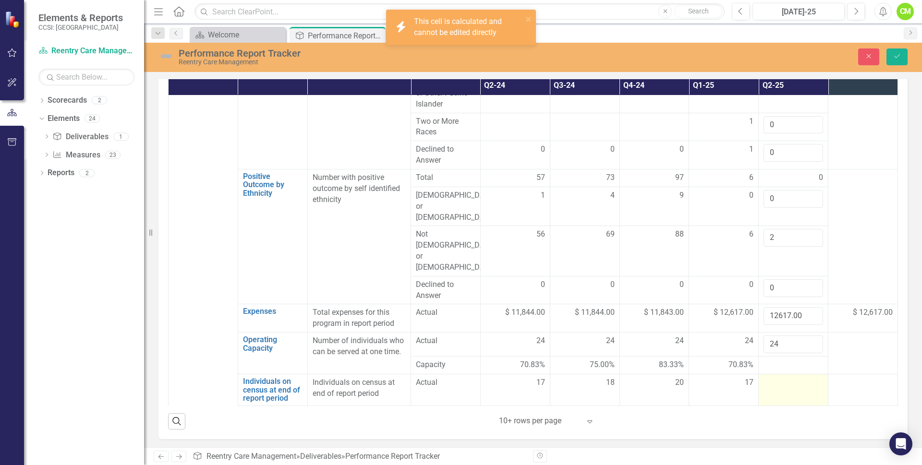
click at [774, 375] on td at bounding box center [794, 391] width 70 height 32
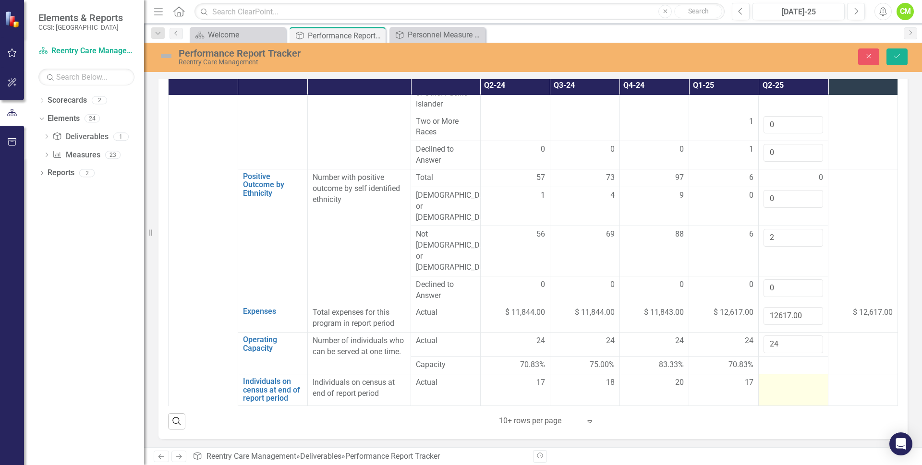
click at [770, 375] on td at bounding box center [794, 391] width 70 height 32
click at [769, 377] on input "number" at bounding box center [793, 386] width 60 height 18
type input "20"
click at [761, 406] on td at bounding box center [794, 430] width 70 height 48
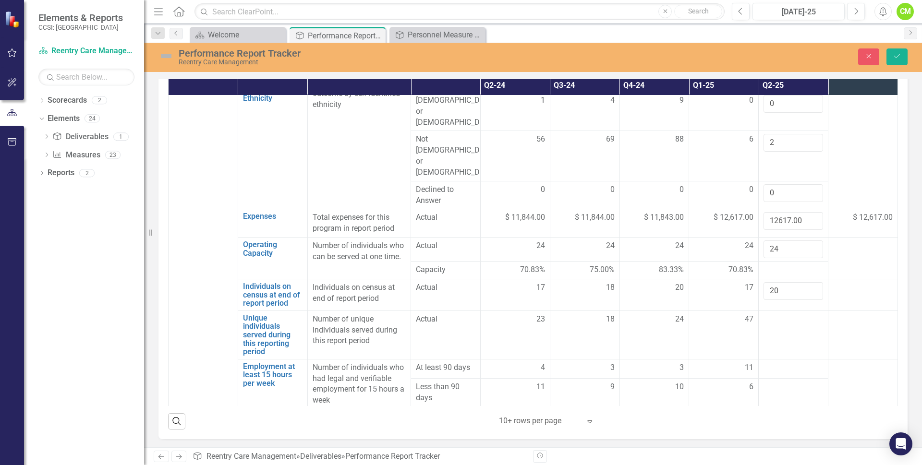
scroll to position [1200, 0]
click at [767, 310] on td at bounding box center [794, 334] width 70 height 48
click at [767, 313] on input "number" at bounding box center [793, 322] width 60 height 18
type input "24"
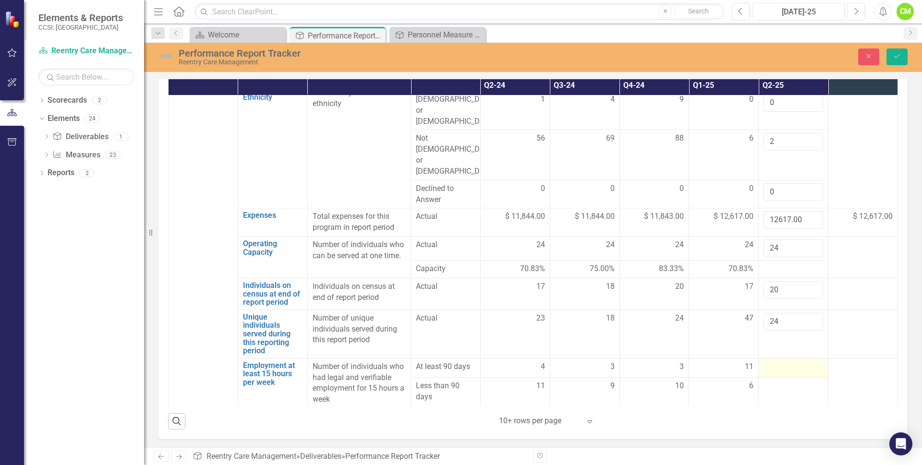
click at [766, 362] on div at bounding box center [793, 368] width 60 height 12
click at [766, 362] on input "number" at bounding box center [793, 371] width 60 height 18
type input "2"
click at [768, 386] on div at bounding box center [793, 392] width 60 height 12
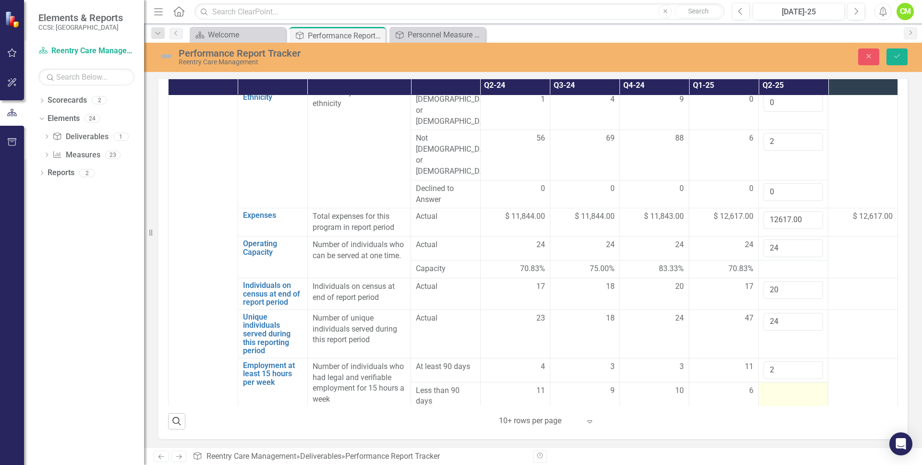
click at [768, 386] on div at bounding box center [793, 392] width 60 height 12
click at [767, 386] on input "number" at bounding box center [793, 395] width 60 height 18
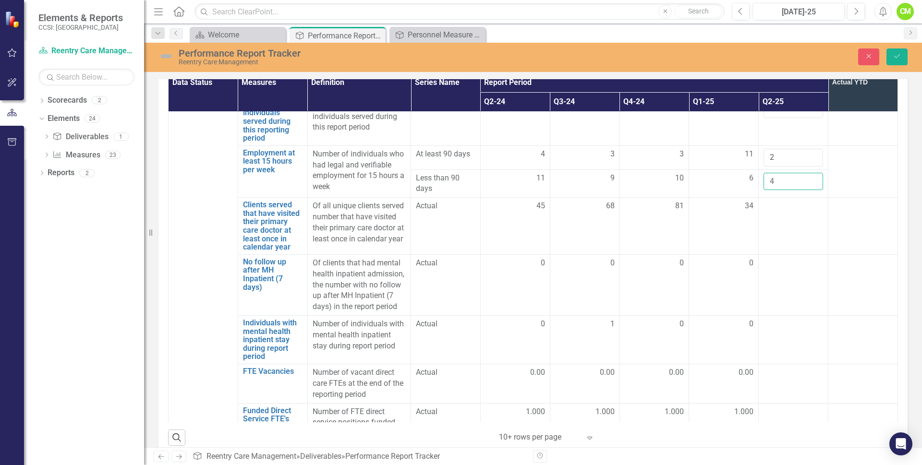
scroll to position [288, 0]
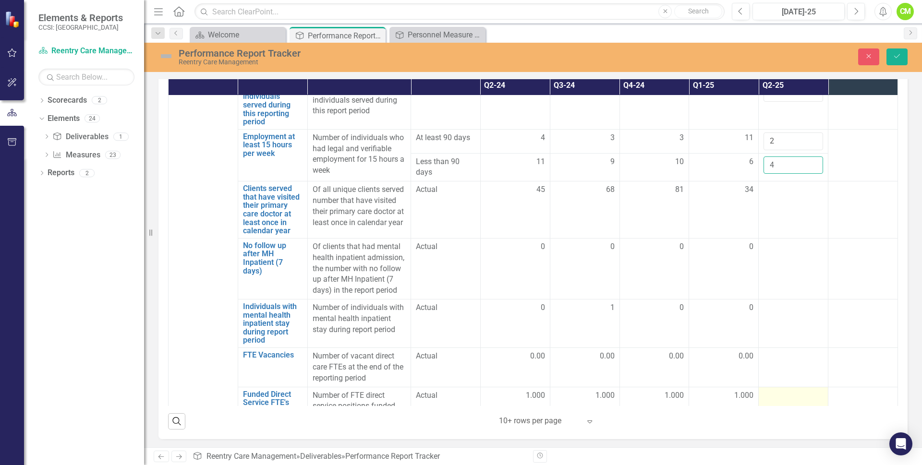
type input "4"
click at [766, 387] on td at bounding box center [794, 417] width 70 height 61
click at [768, 390] on input "number" at bounding box center [793, 399] width 60 height 18
type input "1.0"
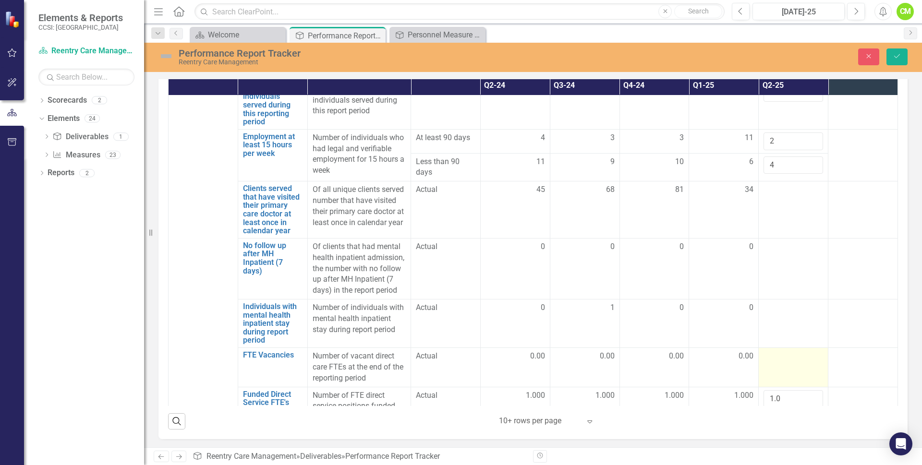
click at [783, 348] on td at bounding box center [794, 367] width 70 height 39
click at [779, 351] on input "number" at bounding box center [793, 360] width 60 height 18
type input "0"
click at [759, 300] on td at bounding box center [794, 324] width 70 height 48
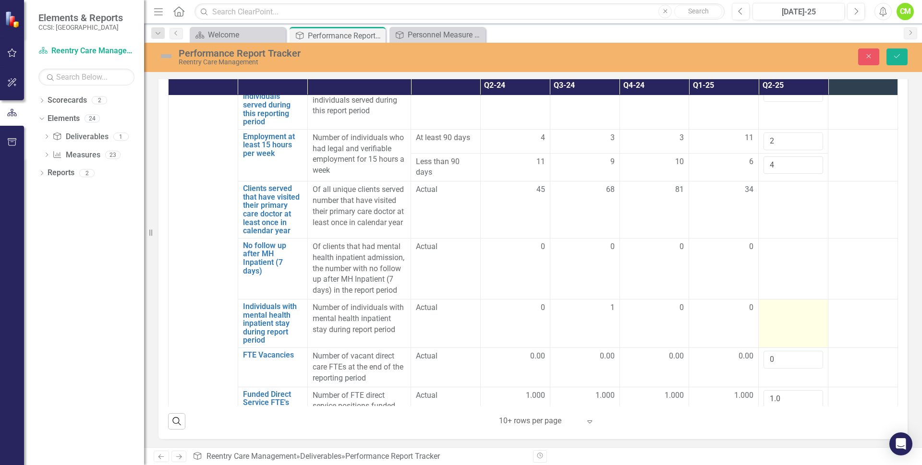
click at [761, 300] on td at bounding box center [794, 324] width 70 height 48
click at [766, 302] on input "number" at bounding box center [793, 311] width 60 height 18
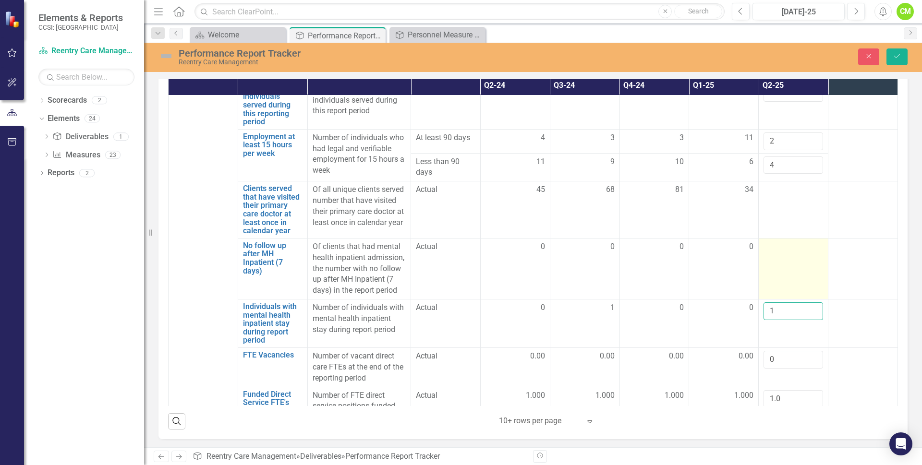
type input "1"
click at [769, 238] on td at bounding box center [794, 268] width 70 height 61
click at [767, 242] on input "number" at bounding box center [793, 251] width 60 height 18
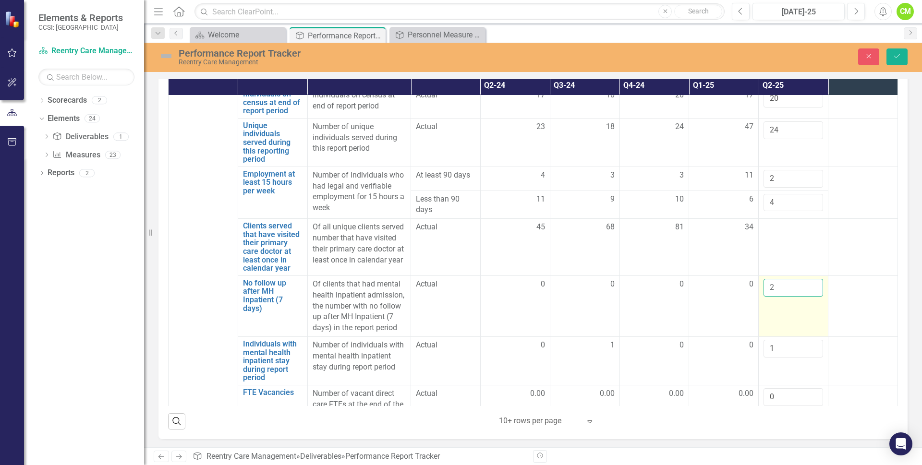
scroll to position [1381, 0]
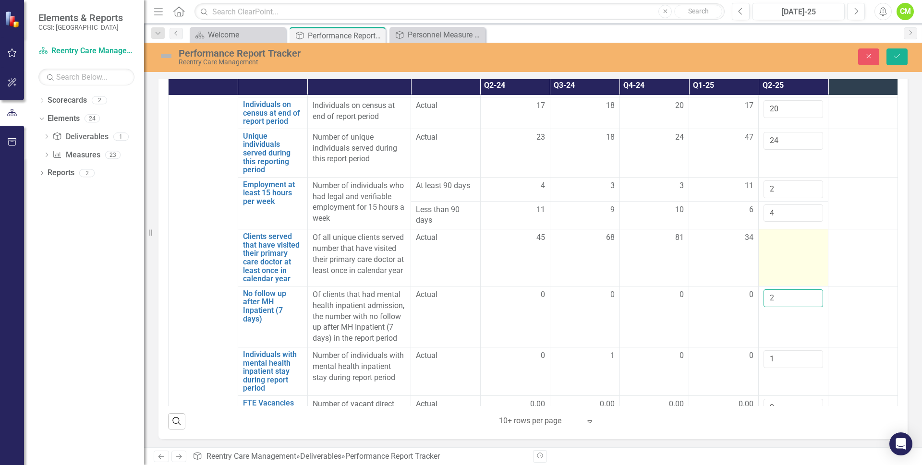
type input "2"
click at [765, 232] on div at bounding box center [793, 238] width 60 height 12
click at [765, 232] on input "number" at bounding box center [793, 241] width 60 height 18
type input "45"
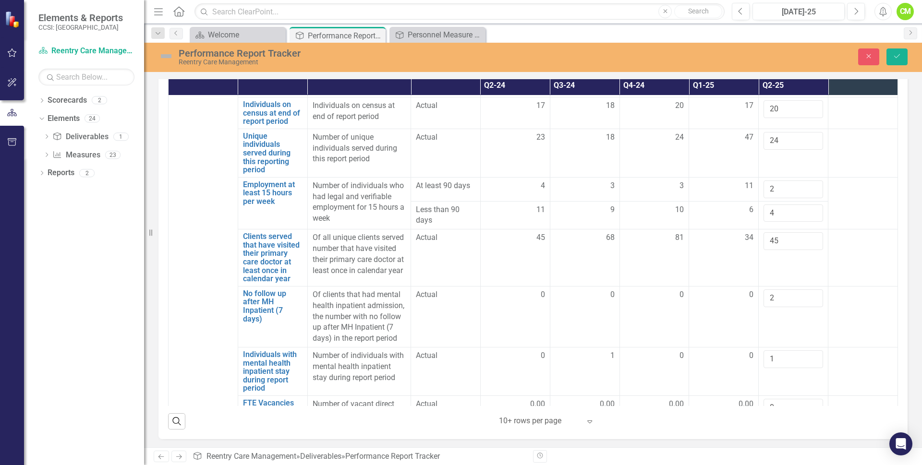
click at [828, 230] on td at bounding box center [863, 258] width 70 height 57
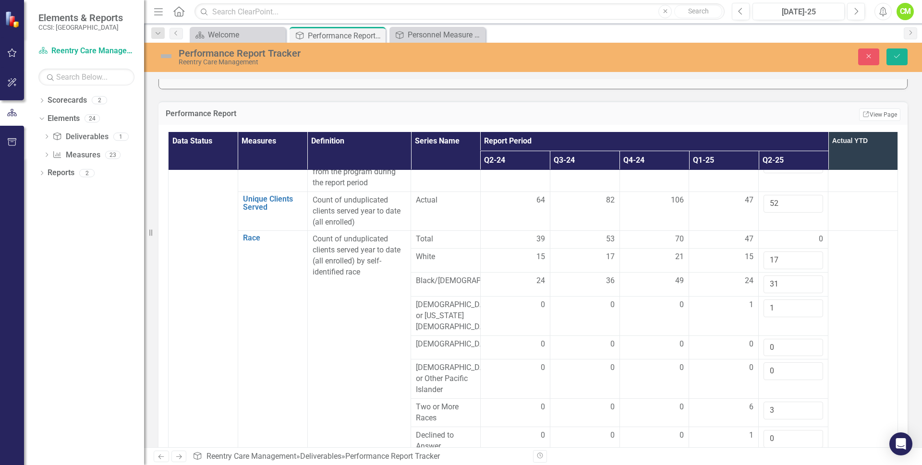
scroll to position [0, 0]
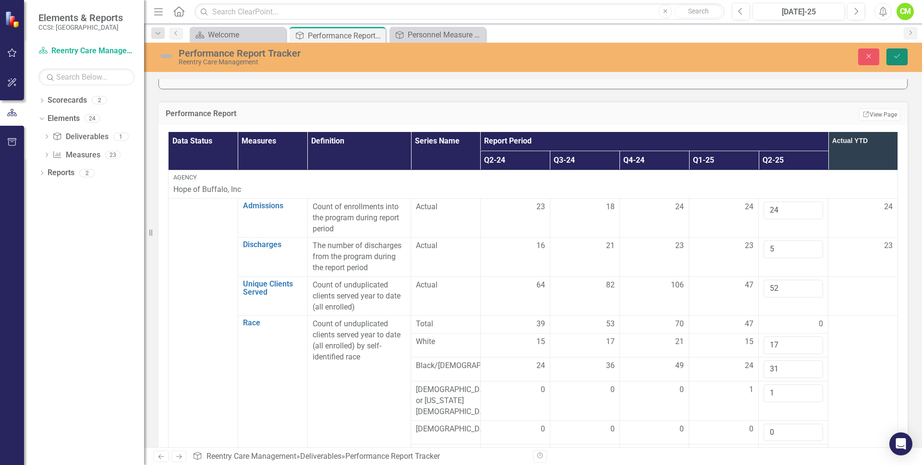
click at [898, 56] on icon "Save" at bounding box center [897, 56] width 9 height 7
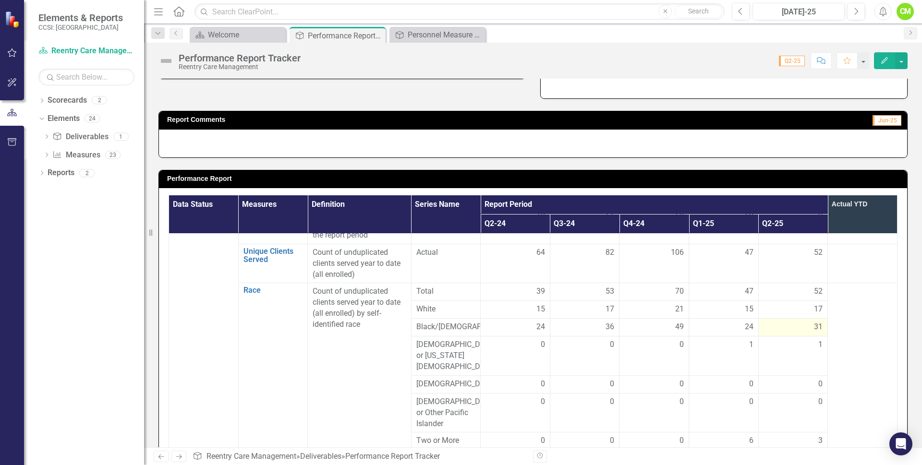
scroll to position [48, 0]
